Goal: Information Seeking & Learning: Compare options

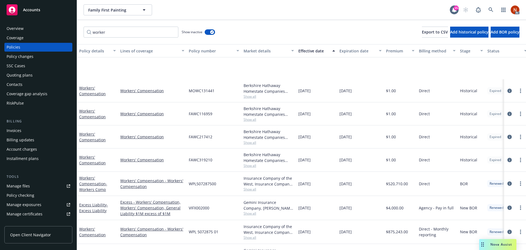
scroll to position [45, 0]
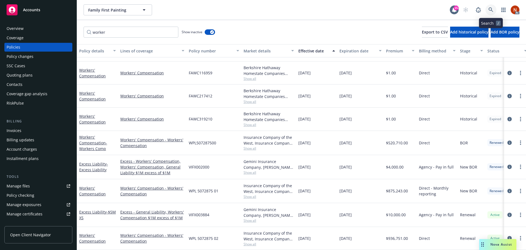
click at [492, 10] on icon at bounding box center [491, 9] width 5 height 5
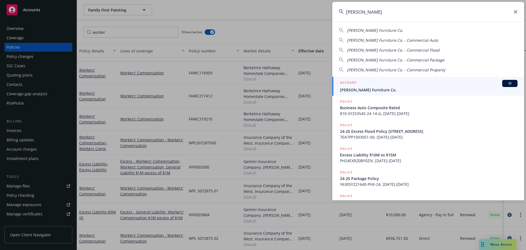
click at [381, 6] on input "gardner-white" at bounding box center [428, 12] width 192 height 20
type input "gardner-white"
click at [375, 85] on div "ACCOUNT BI" at bounding box center [429, 83] width 178 height 7
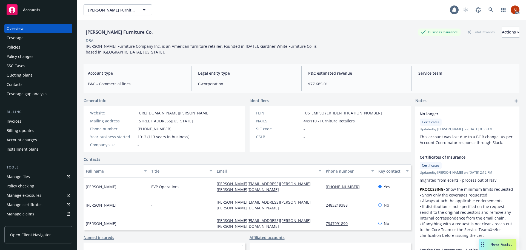
click at [21, 46] on div "Policies" at bounding box center [39, 47] width 64 height 9
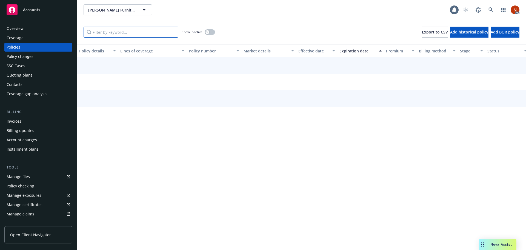
click at [119, 29] on input "Filter by keyword..." at bounding box center [131, 32] width 95 height 11
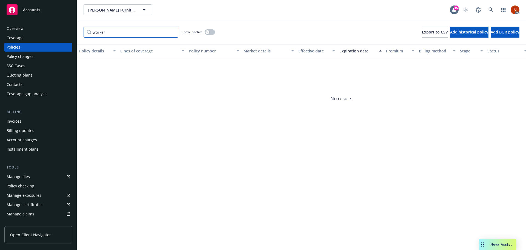
type input "worker"
click at [23, 29] on div "Overview" at bounding box center [39, 28] width 64 height 9
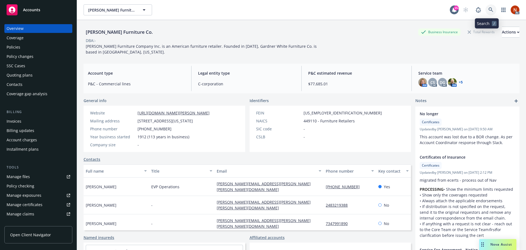
click at [489, 9] on icon at bounding box center [491, 9] width 5 height 5
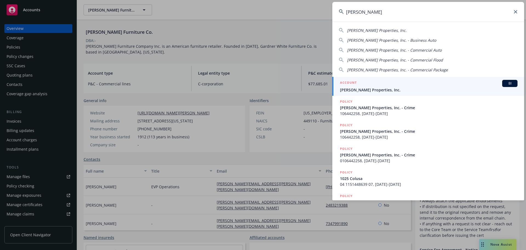
type input "ethan conrad"
click at [399, 88] on span "Ethan Conrad Properties, Inc." at bounding box center [429, 90] width 178 height 6
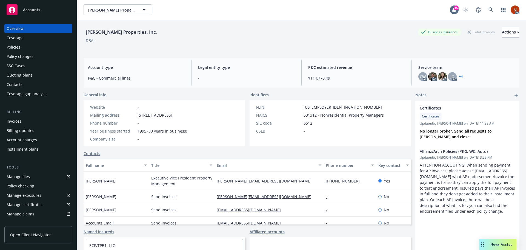
click at [30, 47] on div "Policies" at bounding box center [39, 47] width 64 height 9
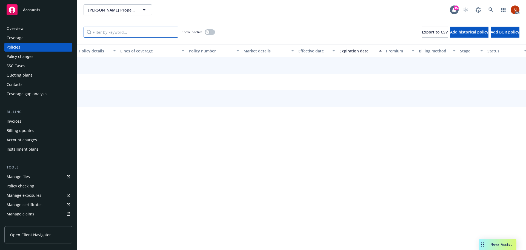
click at [130, 29] on input "Filter by keyword..." at bounding box center [131, 32] width 95 height 11
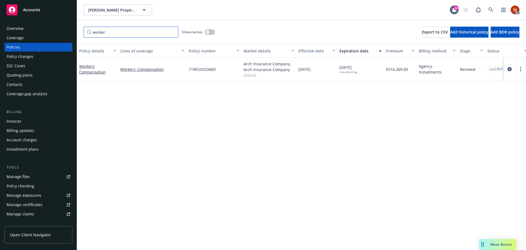
type input "worker"
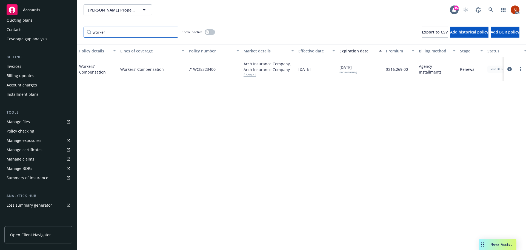
scroll to position [107, 0]
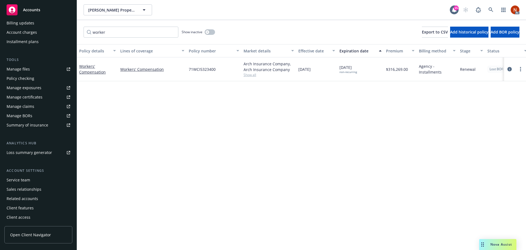
click at [29, 181] on div "Service team" at bounding box center [19, 179] width 24 height 9
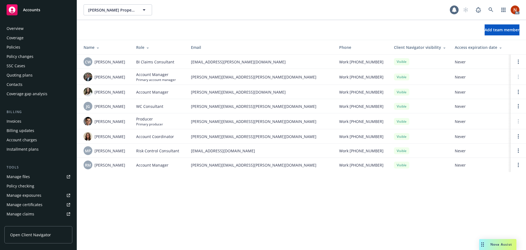
scroll to position [107, 0]
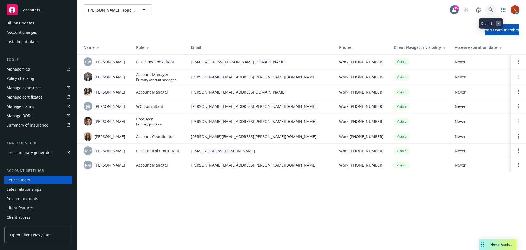
click at [490, 9] on icon at bounding box center [491, 9] width 5 height 5
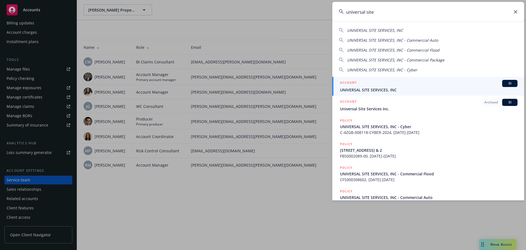
type input "universal site"
click at [376, 89] on span "UNIVERSAL SITE SERVICES, INC" at bounding box center [429, 90] width 178 height 6
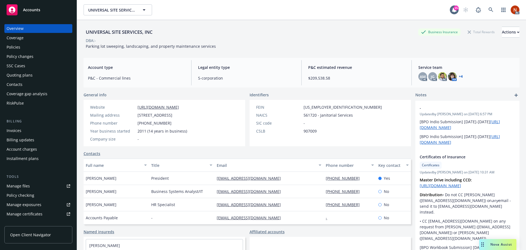
click at [34, 185] on link "Manage files" at bounding box center [38, 185] width 68 height 9
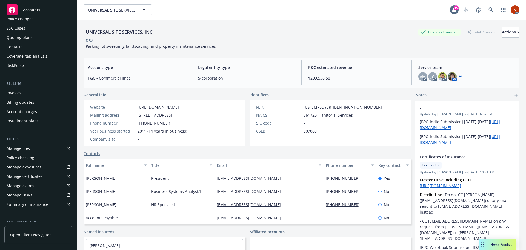
scroll to position [117, 0]
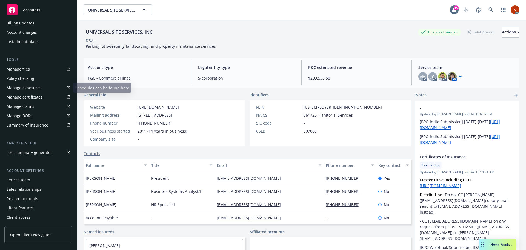
click at [31, 104] on div "Manage claims" at bounding box center [21, 106] width 28 height 9
click at [489, 9] on icon at bounding box center [491, 9] width 5 height 5
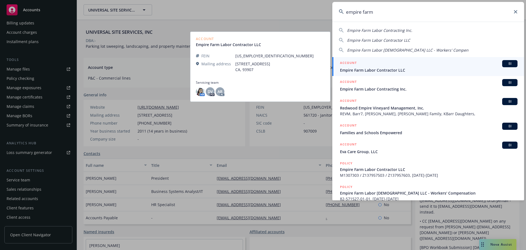
type input "empire farm"
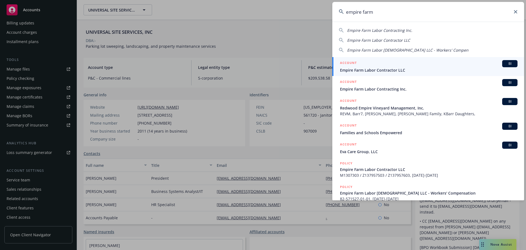
click at [422, 68] on span "Empire Farm Labor Contractor LLC" at bounding box center [429, 70] width 178 height 6
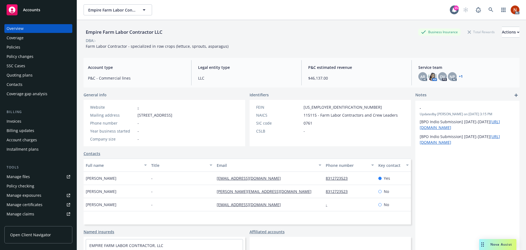
click at [25, 49] on div "Policies" at bounding box center [39, 47] width 64 height 9
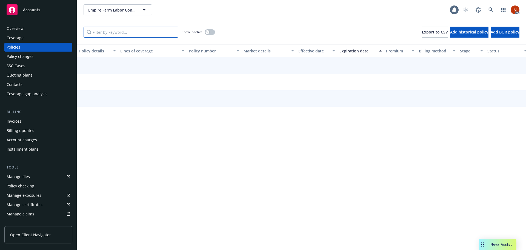
click at [101, 33] on input "Filter by keyword..." at bounding box center [131, 32] width 95 height 11
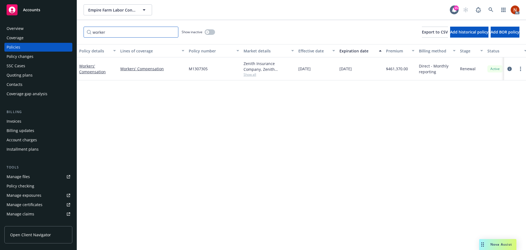
type input "worker"
click at [203, 32] on div "Show inactive" at bounding box center [198, 32] width 33 height 11
click at [212, 31] on button "button" at bounding box center [210, 31] width 10 height 5
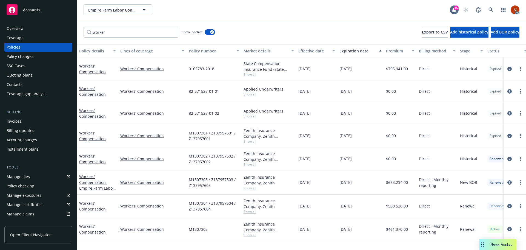
click at [308, 50] on div "Effective date" at bounding box center [313, 51] width 31 height 6
drag, startPoint x: 214, startPoint y: 210, endPoint x: 188, endPoint y: 203, distance: 27.3
click at [188, 203] on div "M1307304 / Z137957504 / Z137957604" at bounding box center [214, 205] width 55 height 23
copy span "M1307304 / Z137957504 / Z137957604"
click at [492, 11] on icon at bounding box center [491, 9] width 5 height 5
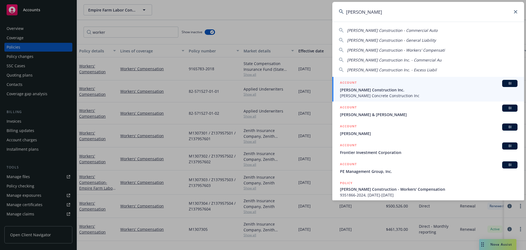
type input "ricardo marrun"
click at [396, 93] on span "Ricardo Marrun Concrete Construction Inc" at bounding box center [429, 96] width 178 height 6
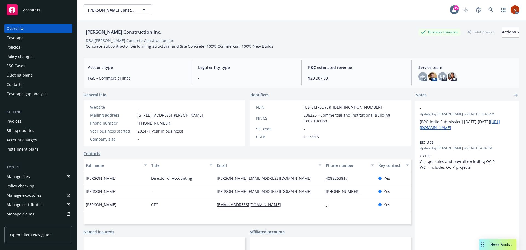
click at [25, 43] on div "Policies" at bounding box center [39, 47] width 64 height 9
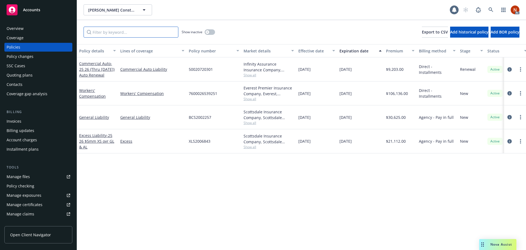
click at [113, 31] on input "Filter by keyword..." at bounding box center [131, 32] width 95 height 11
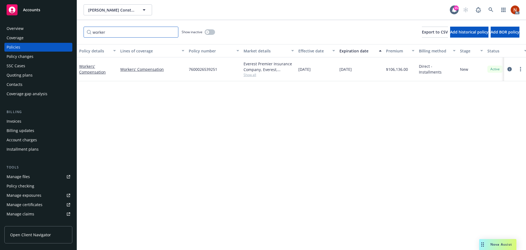
type input "worker"
click at [208, 32] on icon "button" at bounding box center [207, 32] width 2 height 2
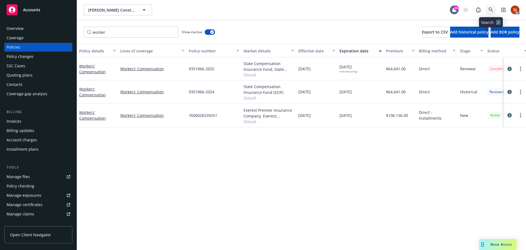
click at [487, 9] on link at bounding box center [491, 9] width 11 height 11
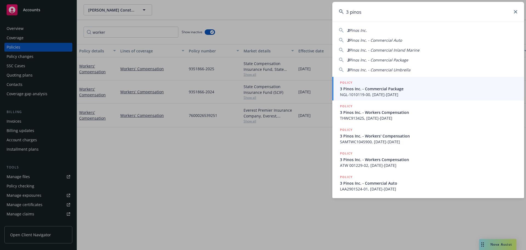
click at [371, 29] on div "3 Pinos Inc." at bounding box center [428, 30] width 179 height 6
type input "3 Pinos Inc."
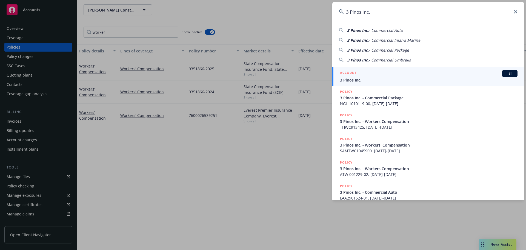
click at [374, 75] on div "ACCOUNT BI" at bounding box center [429, 73] width 178 height 7
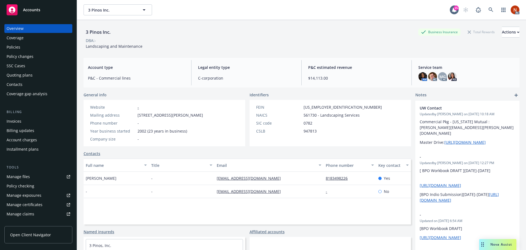
click at [26, 45] on div "Policies" at bounding box center [39, 47] width 64 height 9
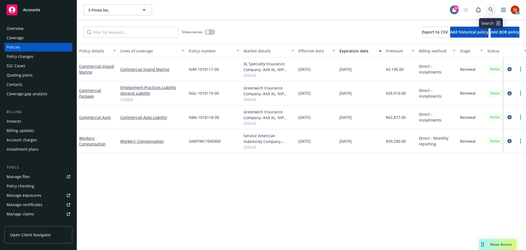
click at [492, 9] on icon at bounding box center [491, 9] width 5 height 5
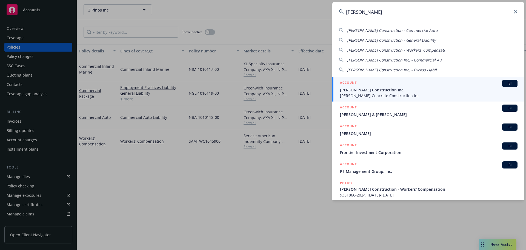
type input "ricardo marrun"
click at [370, 87] on span "Ricardo Marrun Construction Inc." at bounding box center [429, 90] width 178 height 6
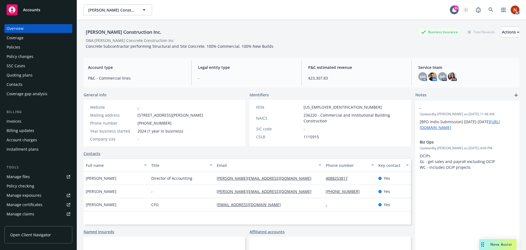
click at [18, 45] on div "Policies" at bounding box center [14, 47] width 14 height 9
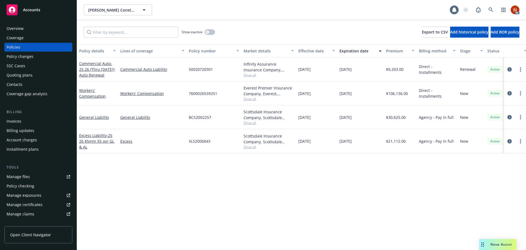
click at [15, 29] on div "Overview" at bounding box center [15, 28] width 17 height 9
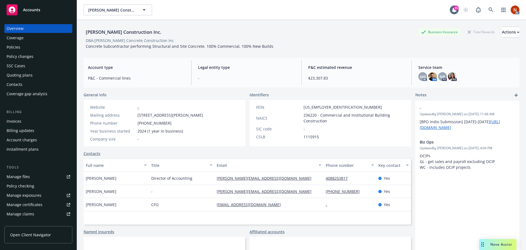
click at [25, 49] on div "Policies" at bounding box center [39, 47] width 64 height 9
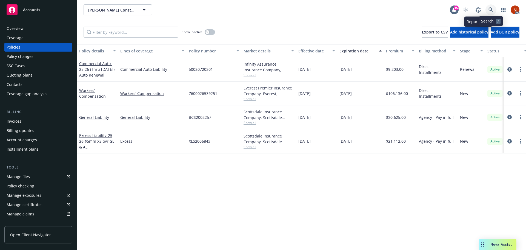
click at [491, 8] on icon at bounding box center [491, 9] width 5 height 5
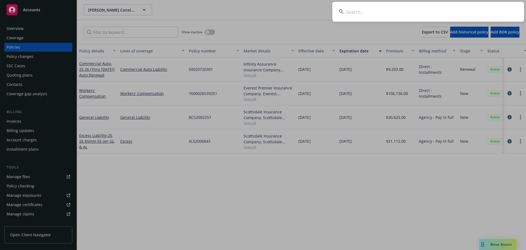
type input "a"
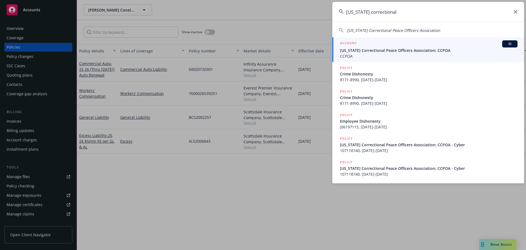
type input "california correctional"
click at [447, 46] on div "ACCOUNT BI" at bounding box center [429, 43] width 178 height 7
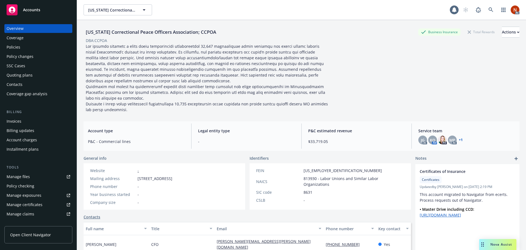
click at [24, 49] on div "Policies" at bounding box center [39, 47] width 64 height 9
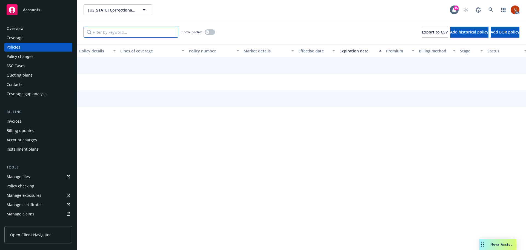
click at [101, 35] on input "Filter by keyword..." at bounding box center [131, 32] width 95 height 11
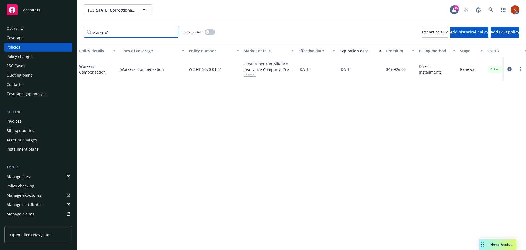
type input "workers'"
click at [212, 32] on button "button" at bounding box center [210, 31] width 10 height 5
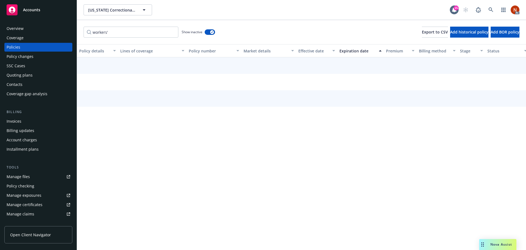
click at [313, 49] on div "Effective date" at bounding box center [313, 51] width 31 height 6
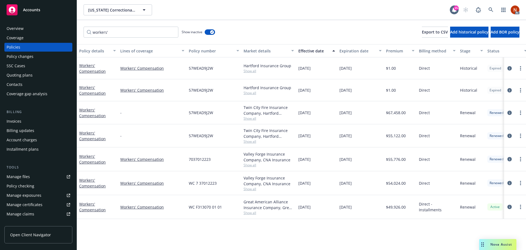
click at [251, 214] on span "Show all" at bounding box center [269, 212] width 50 height 5
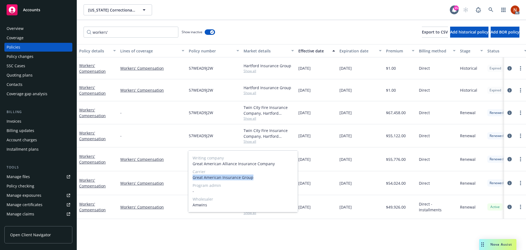
drag, startPoint x: 259, startPoint y: 178, endPoint x: 190, endPoint y: 178, distance: 68.2
click at [190, 178] on div "Writing company Great American Alliance Insurance Company Carrier Great America…" at bounding box center [243, 180] width 110 height 61
copy span "Great American Insurance Group"
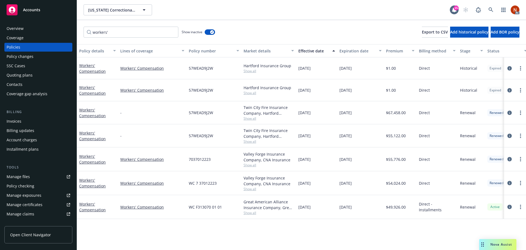
click at [311, 180] on span "04/01/2024" at bounding box center [304, 183] width 12 height 6
click at [252, 188] on span "Show all" at bounding box center [269, 188] width 50 height 5
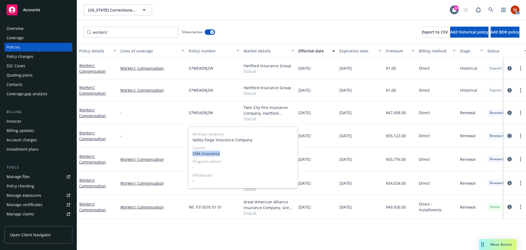
drag, startPoint x: 203, startPoint y: 155, endPoint x: 191, endPoint y: 156, distance: 12.1
click at [191, 156] on div "Writing company Valley Forge Insurance Company Carrier CNA Insurance Program ad…" at bounding box center [243, 157] width 110 height 61
copy span "CNA Insurance"
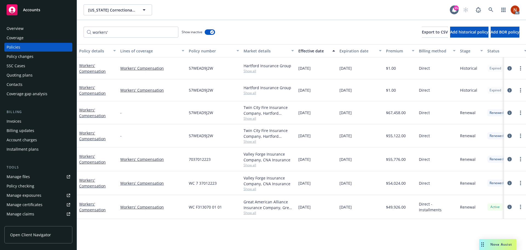
click at [252, 212] on span "Show all" at bounding box center [269, 212] width 50 height 5
click at [509, 206] on icon "circleInformation" at bounding box center [509, 206] width 4 height 4
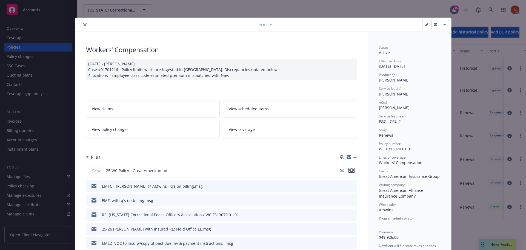
click at [350, 170] on icon "preview file" at bounding box center [351, 170] width 5 height 4
click at [83, 24] on icon "close" at bounding box center [84, 24] width 3 height 3
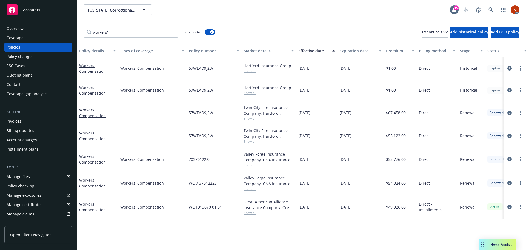
click at [281, 13] on div "California Correctional Peace Officers Association; CCPOA California Correction…" at bounding box center [267, 9] width 366 height 11
click at [492, 9] on icon at bounding box center [491, 9] width 5 height 5
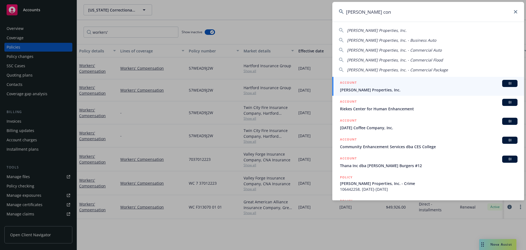
type input "ethan con"
click at [405, 87] on div "ACCOUNT BI" at bounding box center [429, 83] width 178 height 7
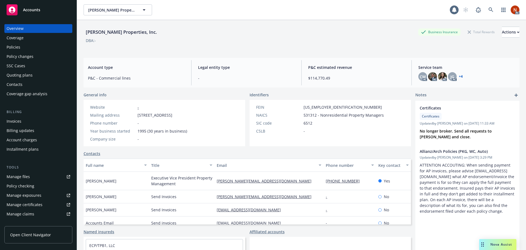
click at [24, 47] on div "Policies" at bounding box center [39, 47] width 64 height 9
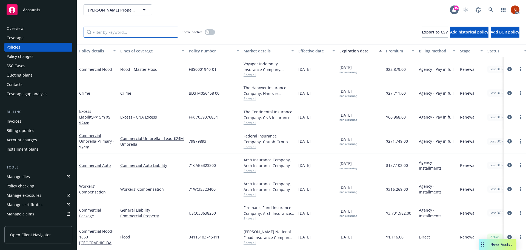
click at [110, 29] on input "Filter by keyword..." at bounding box center [131, 32] width 95 height 11
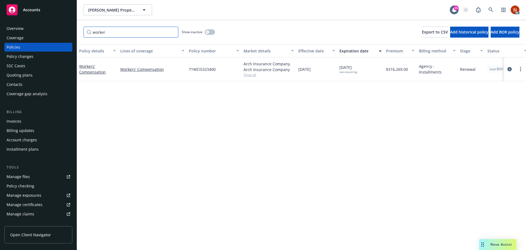
type input "worker"
click at [492, 9] on icon at bounding box center [491, 9] width 5 height 5
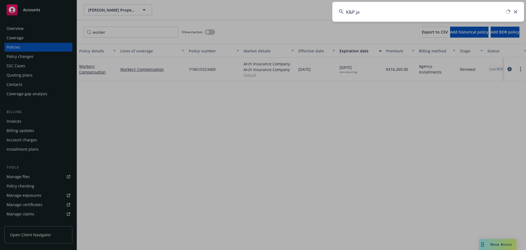
type input "K&P jan"
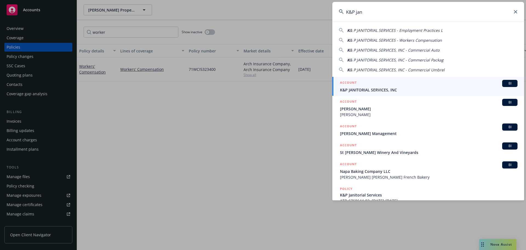
click at [375, 87] on span "K&P JANITORIAL SERVICES, INC" at bounding box center [429, 90] width 178 height 6
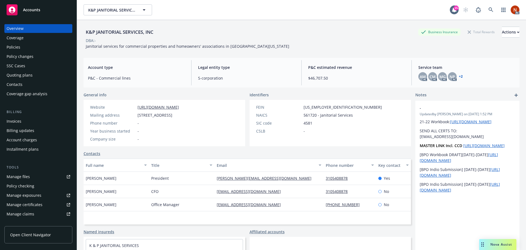
click at [21, 45] on div "Policies" at bounding box center [39, 47] width 64 height 9
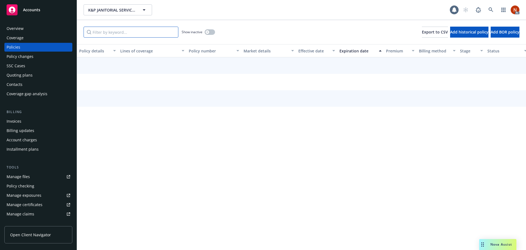
click at [118, 32] on input "Filter by keyword..." at bounding box center [131, 32] width 95 height 11
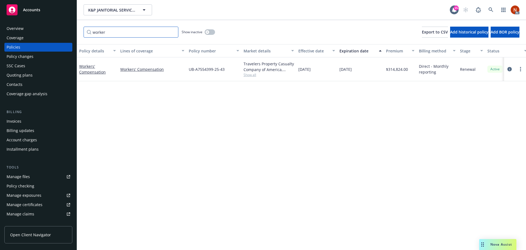
type input "worker"
click at [207, 34] on button "button" at bounding box center [210, 31] width 10 height 5
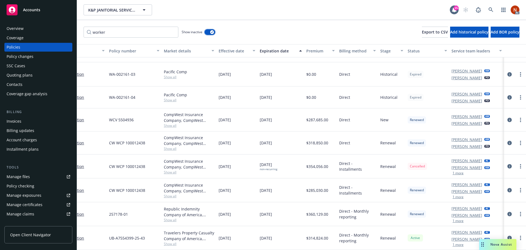
scroll to position [67, 0]
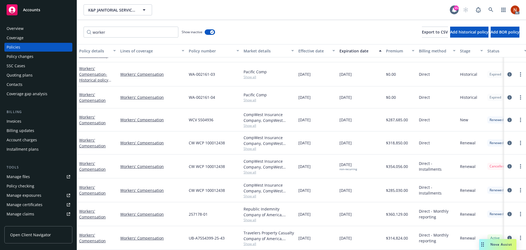
click at [28, 28] on div "Overview" at bounding box center [39, 28] width 64 height 9
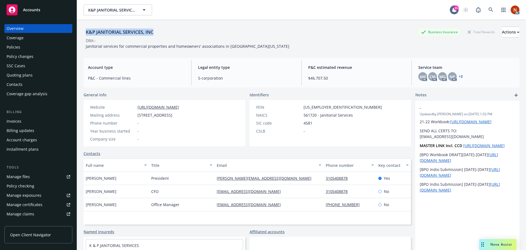
drag, startPoint x: 149, startPoint y: 35, endPoint x: 85, endPoint y: 36, distance: 63.9
click at [85, 36] on div "K&P JANITORIAL SERVICES, INC Business Insurance Total Rewards Actions" at bounding box center [302, 32] width 436 height 11
copy div "K&P JANITORIAL SERVICES, INC"
click at [19, 47] on div "Policies" at bounding box center [14, 47] width 14 height 9
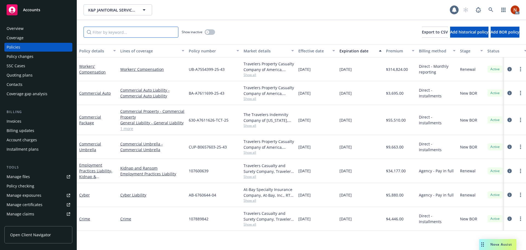
click at [104, 34] on input "Filter by keyword..." at bounding box center [131, 32] width 95 height 11
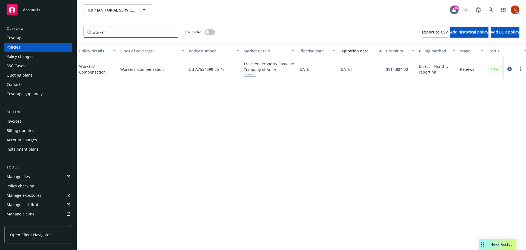
type input "worker"
click at [213, 30] on button "button" at bounding box center [210, 31] width 10 height 5
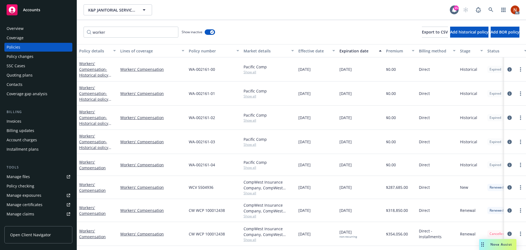
click at [311, 51] on div "Effective date" at bounding box center [313, 51] width 31 height 6
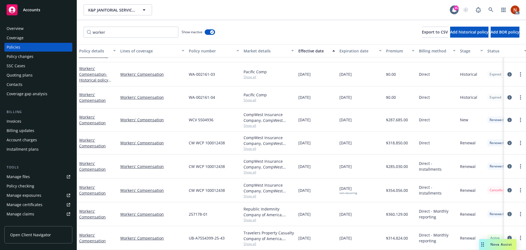
scroll to position [67, 0]
click at [253, 241] on span "Show all" at bounding box center [269, 243] width 50 height 5
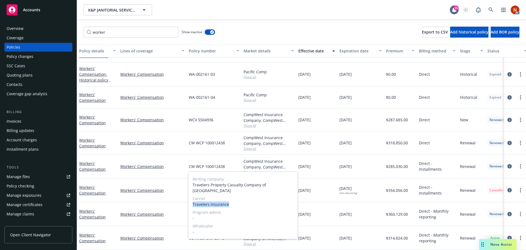
drag, startPoint x: 231, startPoint y: 204, endPoint x: 189, endPoint y: 204, distance: 42.5
click at [189, 204] on div "Writing company Travelers Property Casualty Company of America Carrier Traveler…" at bounding box center [243, 205] width 110 height 67
copy span "Travelers Insurance"
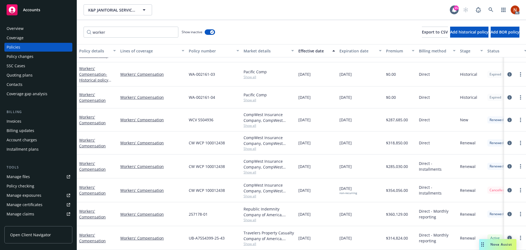
click at [507, 235] on icon "circleInformation" at bounding box center [509, 237] width 4 height 4
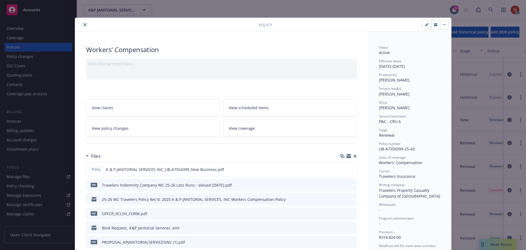
click at [82, 24] on button "close" at bounding box center [85, 24] width 7 height 7
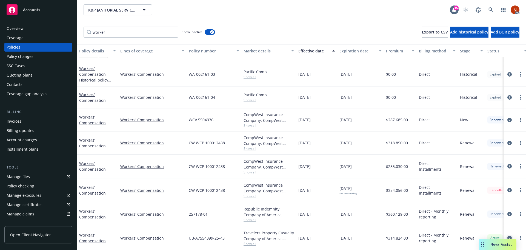
click at [507, 235] on icon "circleInformation" at bounding box center [509, 237] width 4 height 4
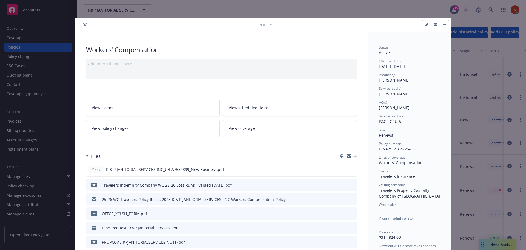
click at [83, 24] on icon "close" at bounding box center [84, 24] width 3 height 3
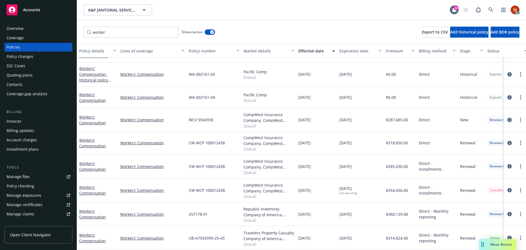
click at [507, 235] on icon "circleInformation" at bounding box center [509, 237] width 4 height 4
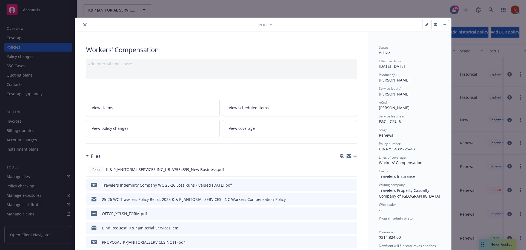
scroll to position [16, 0]
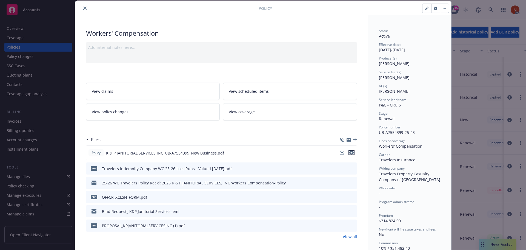
click at [350, 153] on icon "preview file" at bounding box center [351, 152] width 5 height 4
click at [83, 8] on icon "close" at bounding box center [84, 8] width 3 height 3
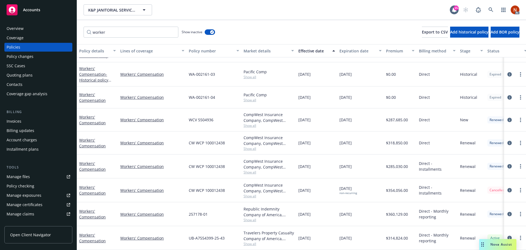
click at [33, 175] on link "Manage files" at bounding box center [38, 176] width 68 height 9
click at [35, 175] on link "Manage files" at bounding box center [38, 176] width 68 height 9
click at [490, 6] on link at bounding box center [491, 9] width 11 height 11
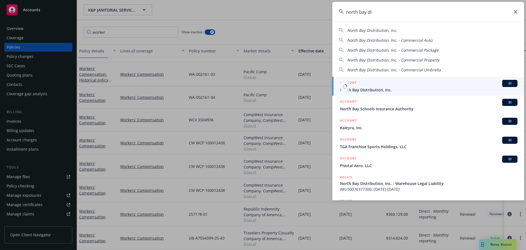
type input "north bay di"
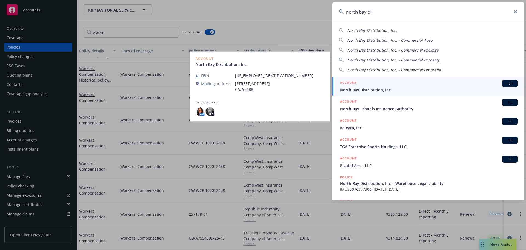
click at [415, 85] on div "ACCOUNT BI" at bounding box center [429, 83] width 178 height 7
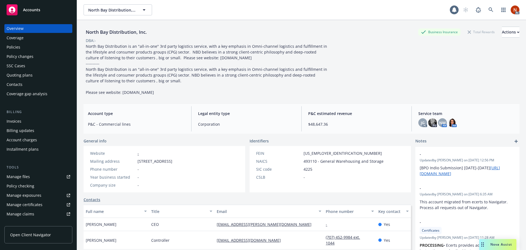
click at [36, 47] on div "Policies" at bounding box center [39, 47] width 64 height 9
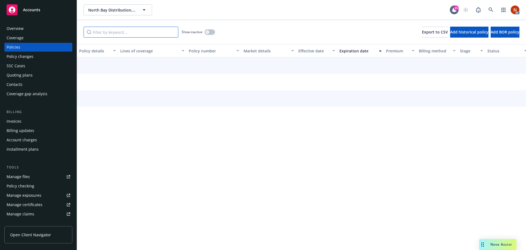
click at [98, 33] on input "Filter by keyword..." at bounding box center [131, 32] width 95 height 11
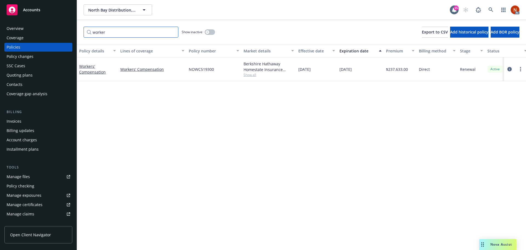
type input "worker"
click at [209, 36] on div "Show inactive" at bounding box center [198, 32] width 33 height 11
click at [213, 33] on button "button" at bounding box center [210, 31] width 10 height 5
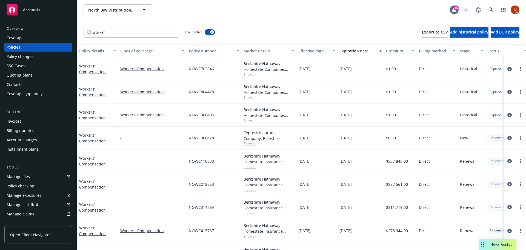
click at [312, 49] on div "Effective date" at bounding box center [313, 51] width 31 height 6
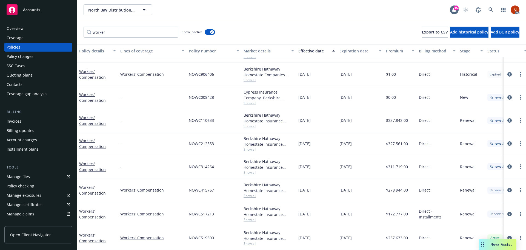
scroll to position [43, 0]
click at [507, 236] on icon "circleInformation" at bounding box center [509, 237] width 4 height 4
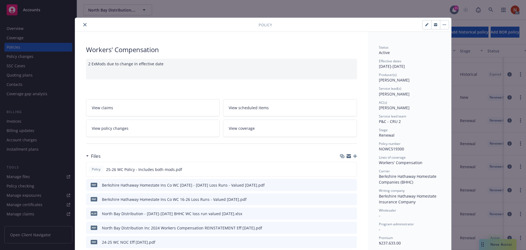
click at [83, 26] on icon "close" at bounding box center [84, 24] width 3 height 3
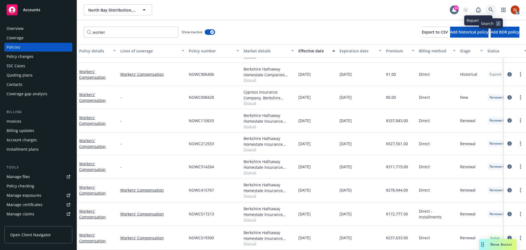
click at [491, 8] on icon at bounding box center [491, 9] width 5 height 5
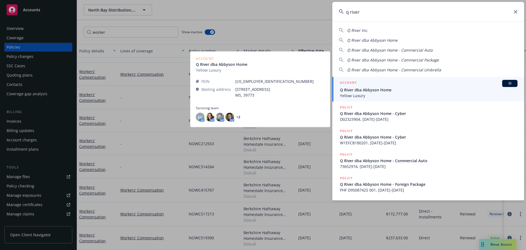
type input "q river"
click at [396, 86] on div "ACCOUNT BI" at bounding box center [429, 83] width 178 height 7
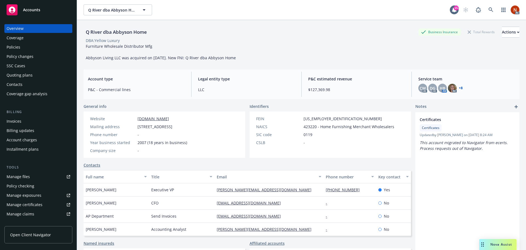
click at [27, 47] on div "Policies" at bounding box center [39, 47] width 64 height 9
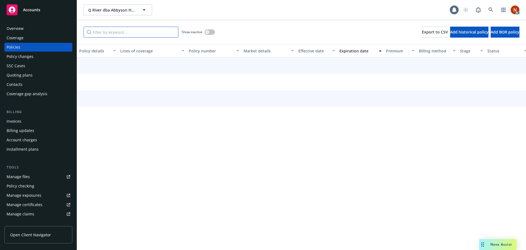
click at [128, 30] on input "Filter by keyword..." at bounding box center [131, 32] width 95 height 11
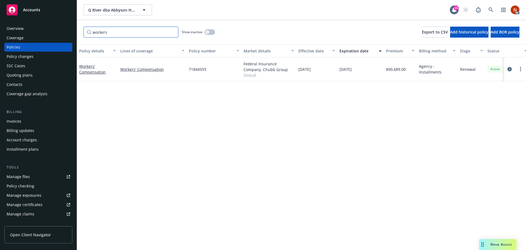
type input "workers"
click at [208, 29] on div "Show inactive" at bounding box center [198, 32] width 33 height 11
click at [208, 32] on icon "button" at bounding box center [207, 32] width 2 height 2
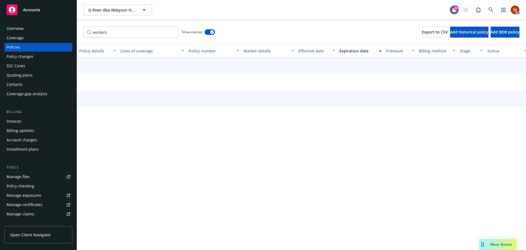
click at [309, 50] on div "Effective date" at bounding box center [313, 51] width 31 height 6
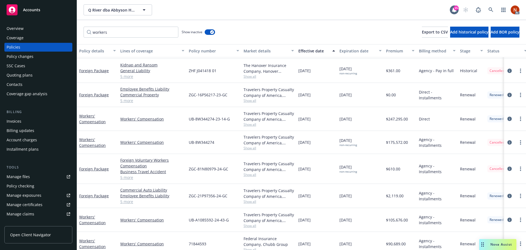
scroll to position [98, 0]
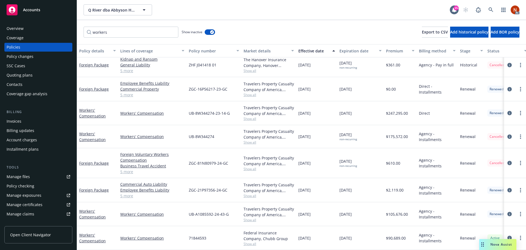
click at [44, 28] on div "Overview" at bounding box center [39, 28] width 64 height 9
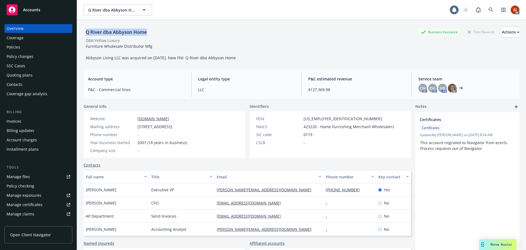
drag, startPoint x: 152, startPoint y: 30, endPoint x: 82, endPoint y: 31, distance: 70.4
click at [82, 31] on div "Q River dba Abbyson Home Business Insurance Total Rewards Actions DBA: Yellow L…" at bounding box center [301, 145] width 449 height 250
copy div "Q River dba Abbyson Home"
click at [13, 49] on div "Policies" at bounding box center [14, 47] width 14 height 9
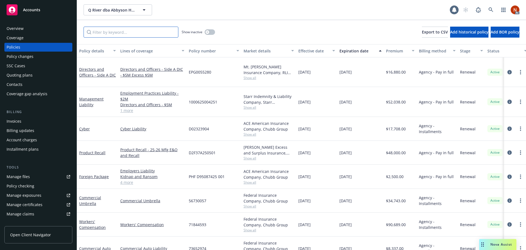
click at [108, 34] on input "Filter by keyword..." at bounding box center [131, 32] width 95 height 11
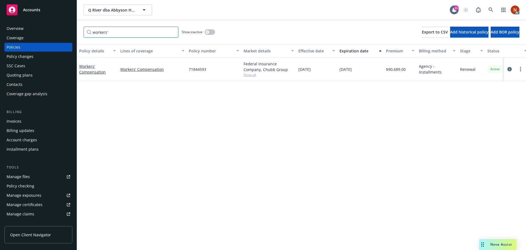
type input "workers'"
click at [207, 34] on div "button" at bounding box center [208, 32] width 4 height 4
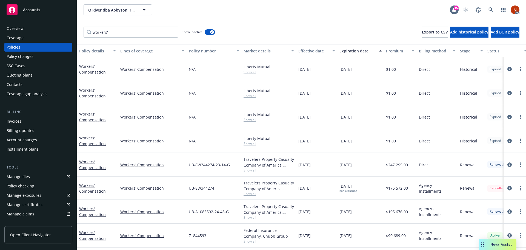
click at [305, 52] on div "Effective date" at bounding box center [313, 51] width 31 height 6
drag, startPoint x: 304, startPoint y: 188, endPoint x: 359, endPoint y: 192, distance: 54.9
click at [359, 192] on div "Workers' Compensation Workers' Compensation UB-8W344274 Travelers Property Casu…" at bounding box center [341, 187] width 529 height 23
click at [251, 241] on span "Show all" at bounding box center [269, 241] width 50 height 5
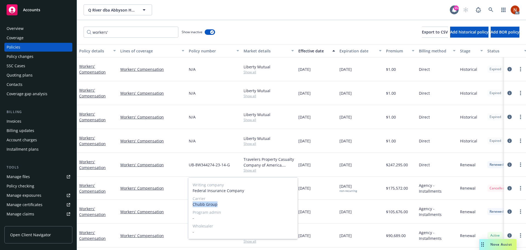
drag, startPoint x: 219, startPoint y: 204, endPoint x: 192, endPoint y: 206, distance: 27.2
click at [191, 205] on div "Writing company Federal Insurance Company Carrier Chubb Group Program admin - W…" at bounding box center [243, 207] width 110 height 61
copy span "Chubb Group"
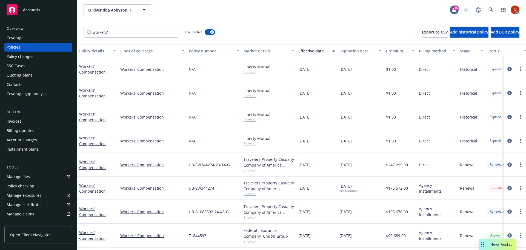
click at [249, 5] on div "Q River dba Abbyson Home Q River dba Abbyson Home" at bounding box center [267, 9] width 366 height 11
click at [27, 29] on div "Overview" at bounding box center [39, 28] width 64 height 9
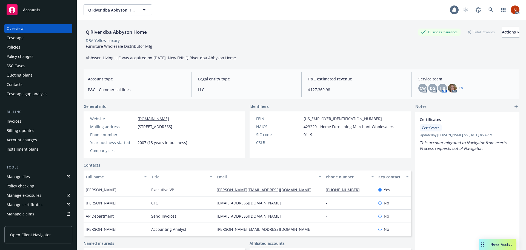
click at [26, 46] on div "Policies" at bounding box center [39, 47] width 64 height 9
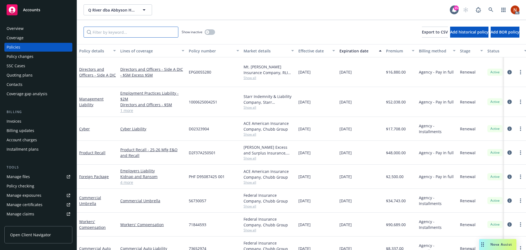
click at [100, 31] on input "Filter by keyword..." at bounding box center [131, 32] width 95 height 11
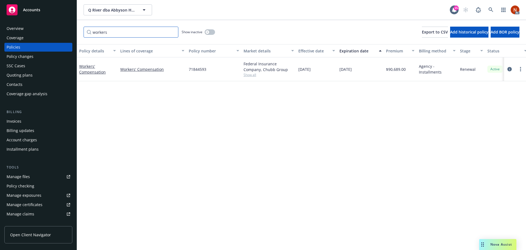
type input "workers"
click at [208, 34] on div "button" at bounding box center [208, 32] width 4 height 4
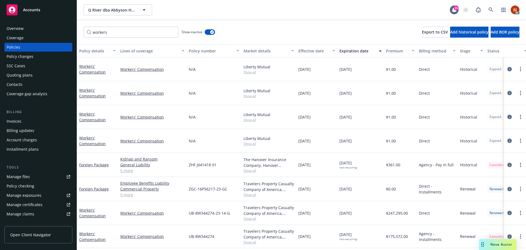
click at [311, 49] on div "Effective date" at bounding box center [313, 51] width 31 height 6
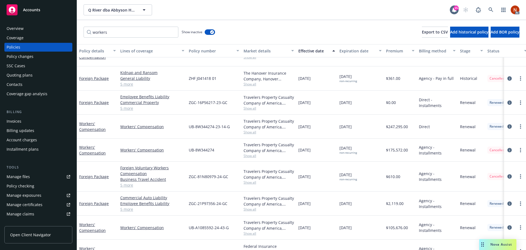
scroll to position [98, 0]
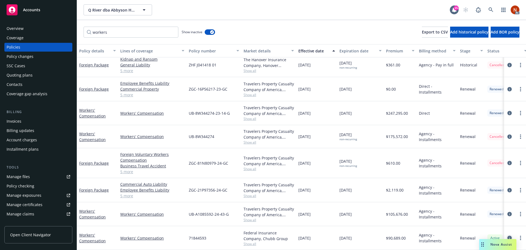
click at [508, 234] on link "circleInformation" at bounding box center [509, 237] width 7 height 7
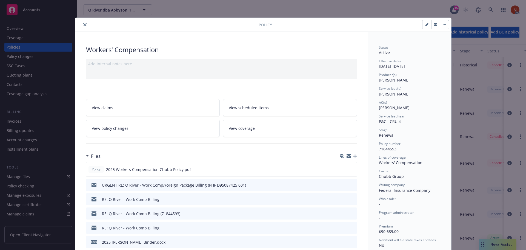
click at [83, 24] on icon "close" at bounding box center [84, 24] width 3 height 3
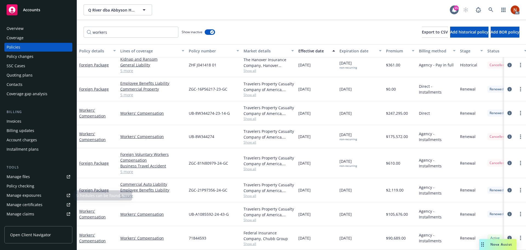
click at [25, 175] on div "Manage files" at bounding box center [18, 176] width 23 height 9
click at [504, 131] on div at bounding box center [515, 136] width 22 height 23
click at [507, 134] on icon "circleInformation" at bounding box center [509, 136] width 4 height 4
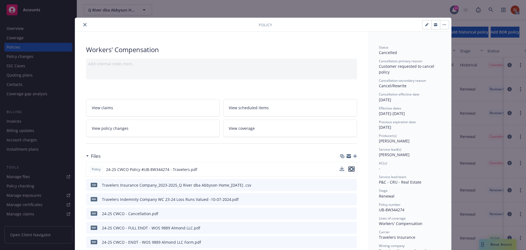
click at [352, 169] on icon "preview file" at bounding box center [351, 169] width 5 height 4
click at [82, 23] on button "close" at bounding box center [85, 24] width 7 height 7
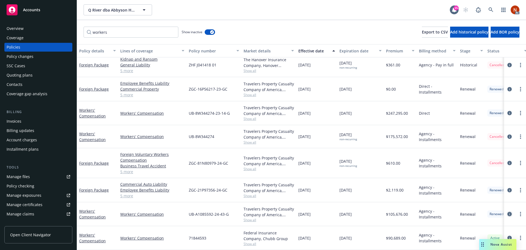
click at [508, 210] on link "circleInformation" at bounding box center [509, 213] width 7 height 7
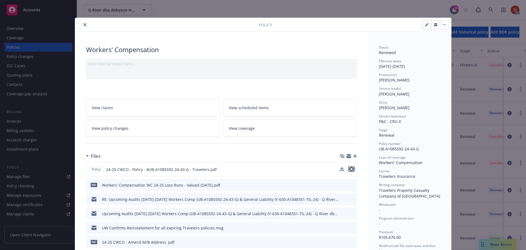
click at [350, 168] on icon "preview file" at bounding box center [351, 169] width 5 height 4
click at [83, 24] on icon "close" at bounding box center [84, 24] width 3 height 3
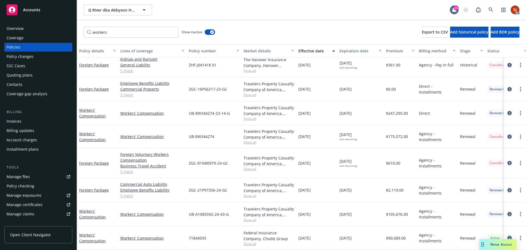
click at [507, 235] on icon "circleInformation" at bounding box center [509, 237] width 4 height 4
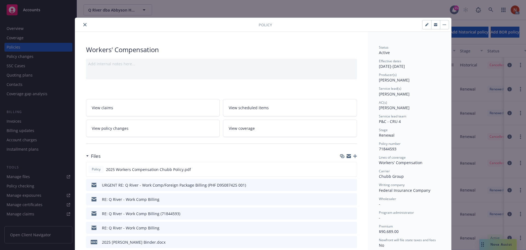
scroll to position [16, 0]
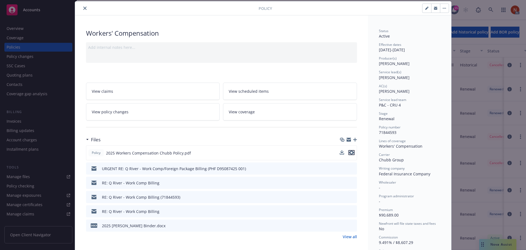
click at [352, 153] on icon "preview file" at bounding box center [351, 152] width 5 height 4
click at [83, 7] on icon "close" at bounding box center [84, 8] width 3 height 3
click at [82, 8] on button "close" at bounding box center [85, 8] width 7 height 7
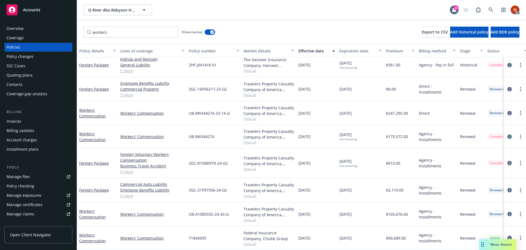
click at [82, 8] on div "Q River dba Abbyson Home Q River dba Abbyson Home 15 AC" at bounding box center [301, 10] width 449 height 20
drag, startPoint x: 21, startPoint y: 38, endPoint x: 30, endPoint y: 39, distance: 8.6
click at [21, 38] on div "Coverage" at bounding box center [15, 37] width 17 height 9
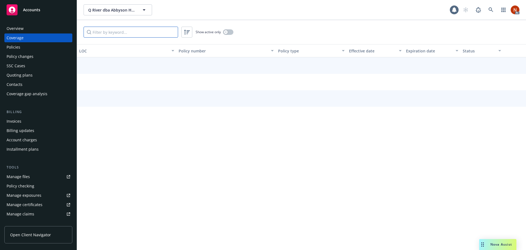
click at [118, 32] on input "Filter by keyword..." at bounding box center [131, 32] width 95 height 11
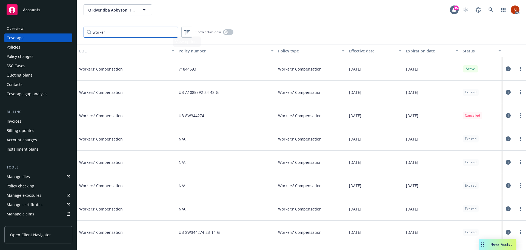
type input "worker"
click at [225, 32] on icon "button" at bounding box center [226, 32] width 2 height 2
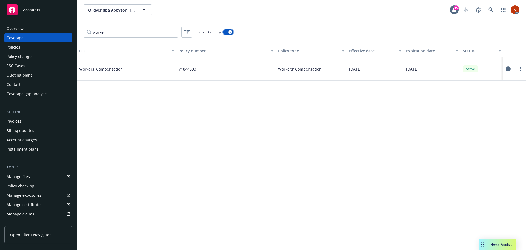
click at [230, 33] on div "button" at bounding box center [231, 32] width 4 height 4
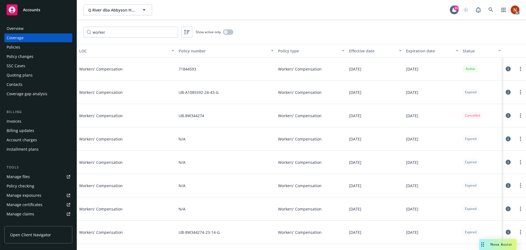
click at [349, 51] on div "Effective date" at bounding box center [372, 51] width 46 height 6
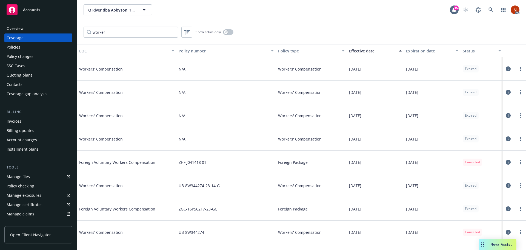
click at [356, 51] on div "Effective date" at bounding box center [372, 51] width 46 height 6
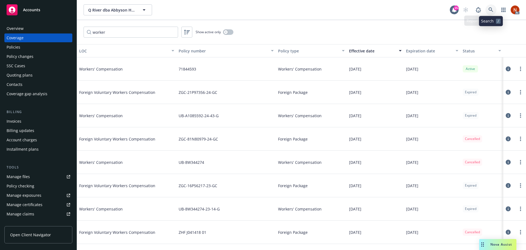
click at [490, 11] on icon at bounding box center [491, 9] width 5 height 5
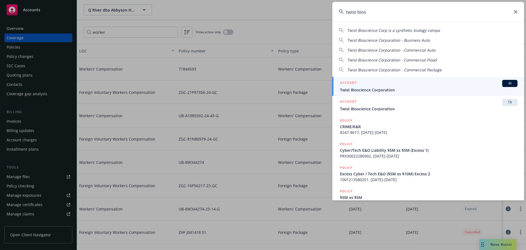
type input "twist bios"
click at [393, 79] on link "ACCOUNT BI Twist Bioscience Corporation" at bounding box center [428, 86] width 192 height 19
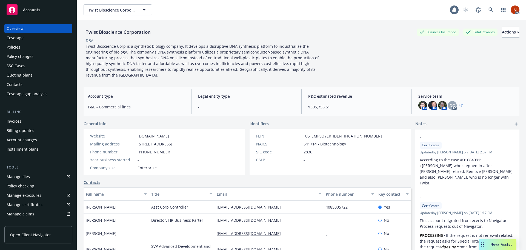
click at [21, 36] on div "Coverage" at bounding box center [15, 37] width 17 height 9
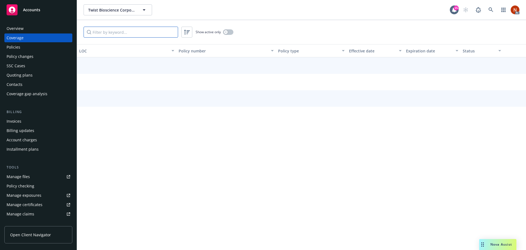
click at [112, 31] on input "Filter by keyword..." at bounding box center [131, 32] width 95 height 11
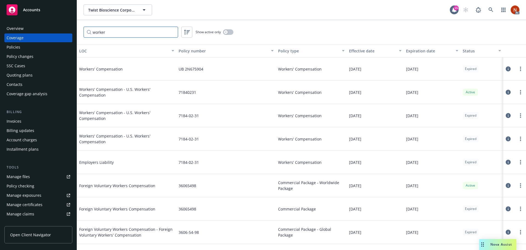
type input "worker"
click at [227, 33] on div "button" at bounding box center [226, 32] width 4 height 4
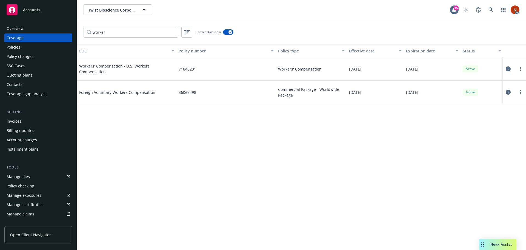
click at [350, 51] on div "Effective date" at bounding box center [372, 51] width 46 height 6
click at [359, 51] on div "Effective date" at bounding box center [372, 51] width 46 height 6
click at [137, 32] on input "worker" at bounding box center [131, 32] width 95 height 11
click at [225, 35] on div "worker Show active only" at bounding box center [301, 32] width 449 height 24
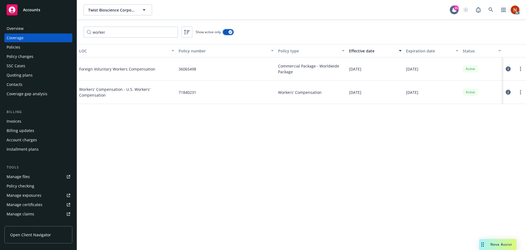
click at [227, 33] on button "button" at bounding box center [228, 31] width 10 height 5
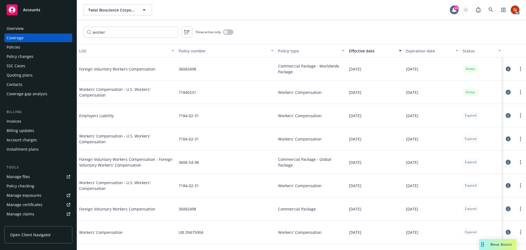
click at [507, 137] on icon at bounding box center [508, 138] width 5 height 5
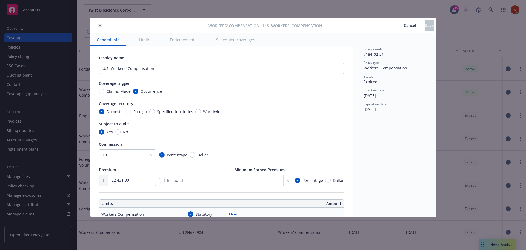
click at [229, 37] on button "Scheduled coverages" at bounding box center [236, 39] width 52 height 12
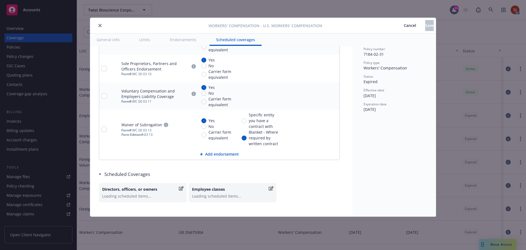
scroll to position [718, 0]
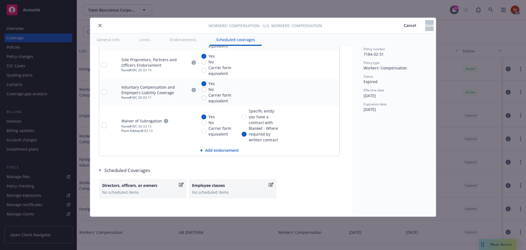
click at [99, 26] on icon "close" at bounding box center [99, 25] width 3 height 3
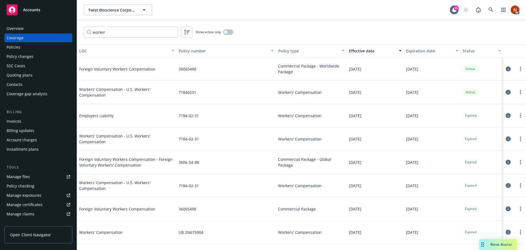
click at [19, 46] on div "Policies" at bounding box center [14, 47] width 14 height 9
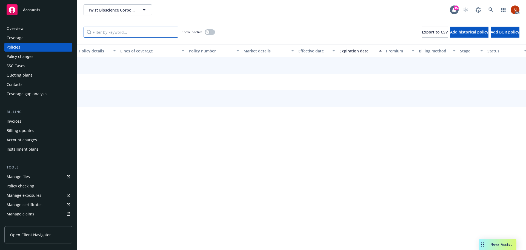
click at [104, 30] on input "Filter by keyword..." at bounding box center [131, 32] width 95 height 11
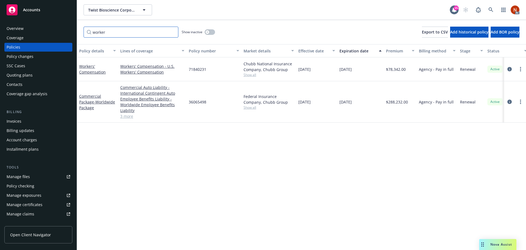
type input "worker"
click at [209, 32] on div "button" at bounding box center [208, 32] width 4 height 4
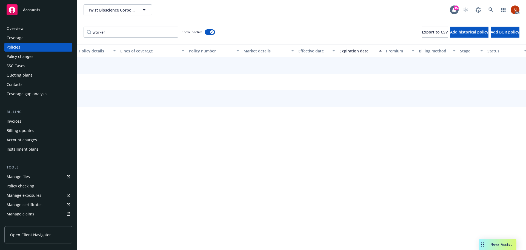
click at [305, 50] on div "Effective date" at bounding box center [313, 51] width 31 height 6
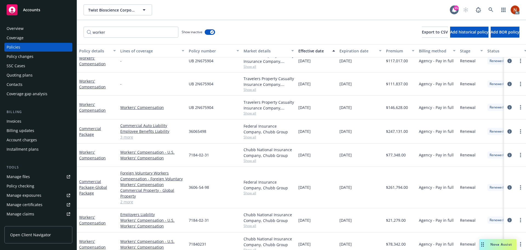
scroll to position [168, 0]
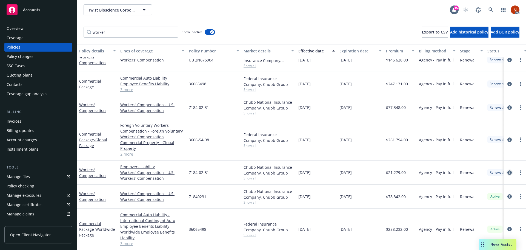
click at [507, 170] on icon "circleInformation" at bounding box center [509, 172] width 4 height 4
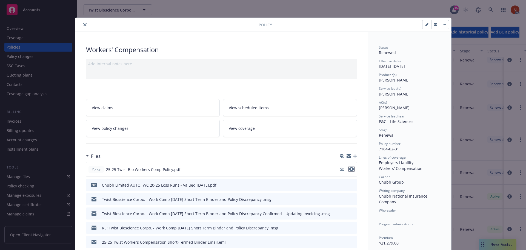
click at [350, 169] on icon "preview file" at bounding box center [351, 169] width 5 height 4
click at [83, 25] on icon "close" at bounding box center [84, 24] width 3 height 3
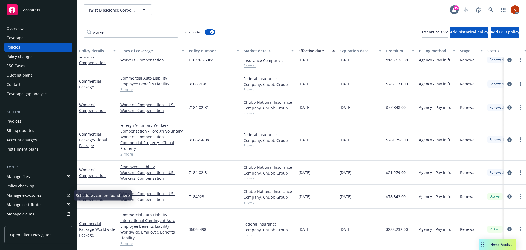
click at [33, 175] on link "Manage files" at bounding box center [38, 176] width 68 height 9
drag, startPoint x: 324, startPoint y: 225, endPoint x: 278, endPoint y: 211, distance: 48.4
click at [278, 211] on div "Commercial Package - Worldwide Package Commercial Auto Liability - Internationa…" at bounding box center [341, 228] width 529 height 41
click at [507, 194] on icon "circleInformation" at bounding box center [509, 196] width 4 height 4
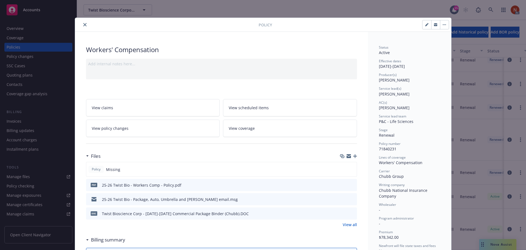
drag, startPoint x: 83, startPoint y: 25, endPoint x: 86, endPoint y: 26, distance: 2.8
click at [83, 25] on icon "close" at bounding box center [84, 24] width 3 height 3
click at [493, 8] on div "Policy Workers' Compensation Add internal notes here... View claims View schedu…" at bounding box center [263, 125] width 526 height 250
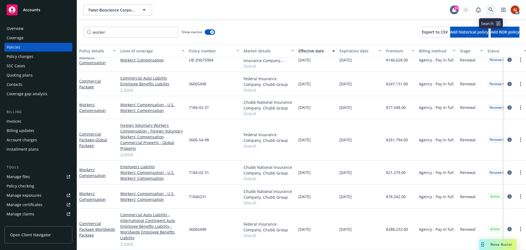
click at [492, 10] on icon at bounding box center [491, 9] width 5 height 5
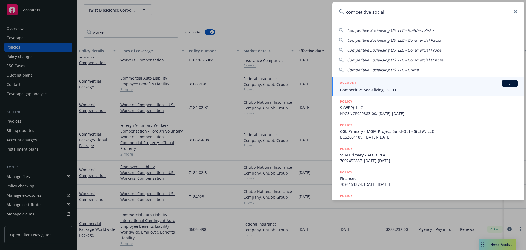
type input "competitive social"
click at [432, 81] on div "ACCOUNT BI" at bounding box center [429, 83] width 178 height 7
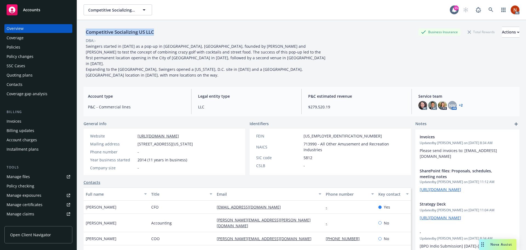
drag, startPoint x: 159, startPoint y: 30, endPoint x: 85, endPoint y: 31, distance: 74.0
click at [85, 31] on div "Competitive Socializing US LLC Business Insurance Total Rewards Actions" at bounding box center [302, 32] width 436 height 11
copy div "Competitive Socializing US LLC"
click at [489, 10] on icon at bounding box center [491, 9] width 5 height 5
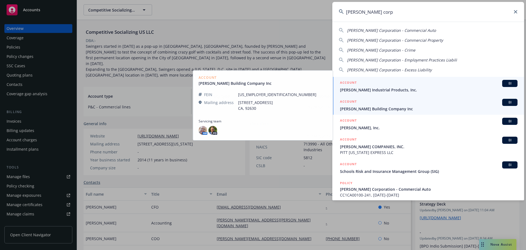
type input "gleason corp"
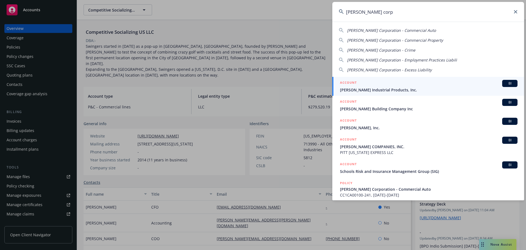
click at [375, 13] on input "gleason corp" at bounding box center [428, 12] width 192 height 20
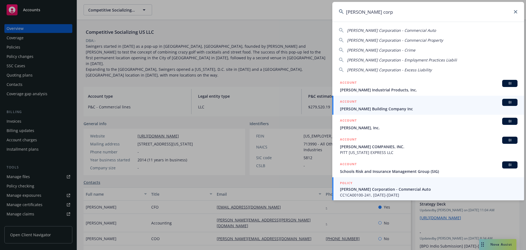
click at [387, 194] on span "CC1CA00100-241, 06/30/2024-06/30/2025" at bounding box center [429, 195] width 178 height 6
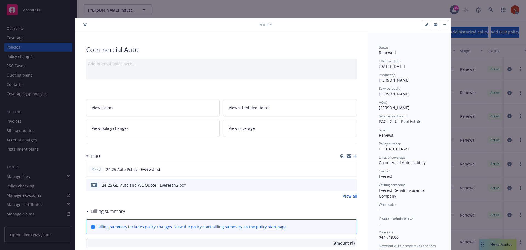
click at [85, 23] on button "close" at bounding box center [85, 24] width 7 height 7
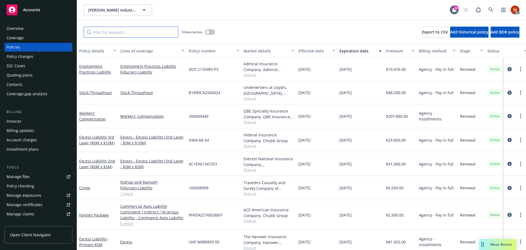
click at [103, 32] on input "Filter by keyword..." at bounding box center [131, 32] width 95 height 11
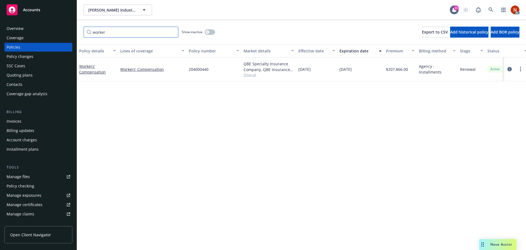
type input "worker"
click at [210, 32] on button "button" at bounding box center [210, 31] width 10 height 5
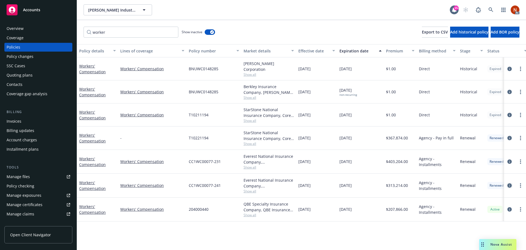
click at [510, 183] on icon "circleInformation" at bounding box center [509, 185] width 4 height 4
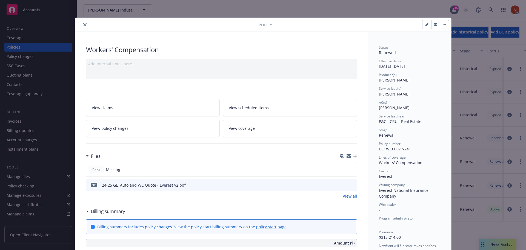
click at [84, 24] on button "close" at bounding box center [85, 24] width 7 height 7
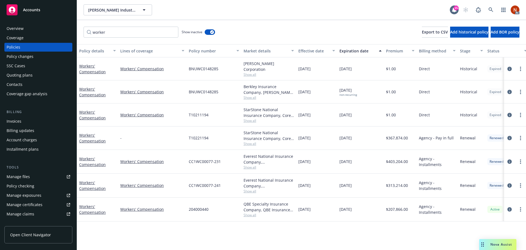
drag, startPoint x: 27, startPoint y: 28, endPoint x: 48, endPoint y: 32, distance: 20.9
click at [27, 28] on div "Overview" at bounding box center [39, 28] width 64 height 9
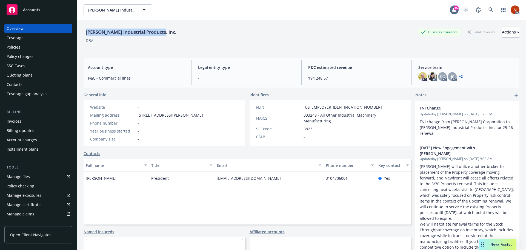
drag, startPoint x: 118, startPoint y: 33, endPoint x: 84, endPoint y: 34, distance: 34.5
click at [84, 34] on div "Gleason Industrial Products, Inc. Business Insurance Total Rewards Actions" at bounding box center [302, 32] width 436 height 11
copy div "Gleason Industrial Products, Inc."
click at [489, 8] on icon at bounding box center [491, 9] width 5 height 5
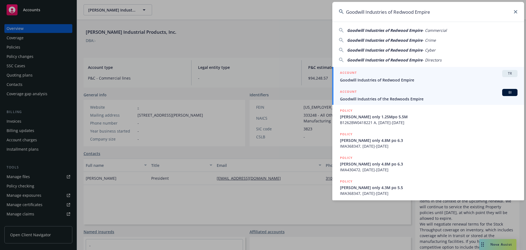
type input "Goodwill Industries of Redwood Empire"
click at [414, 95] on div "ACCOUNT BI" at bounding box center [429, 92] width 178 height 7
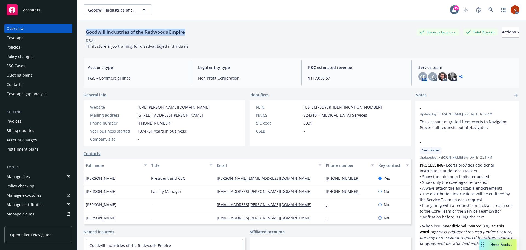
drag, startPoint x: 149, startPoint y: 32, endPoint x: 84, endPoint y: 33, distance: 64.4
click at [84, 33] on div "Goodwill Industries of the Redwoods Empire Business Insurance Total Rewards Act…" at bounding box center [302, 32] width 436 height 11
copy div "Goodwill Industries of the Redwoods Empire"
click at [23, 47] on div "Policies" at bounding box center [39, 47] width 64 height 9
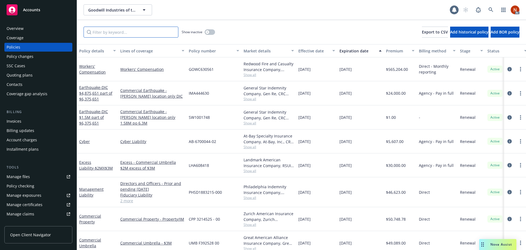
click at [106, 33] on input "Filter by keyword..." at bounding box center [131, 32] width 95 height 11
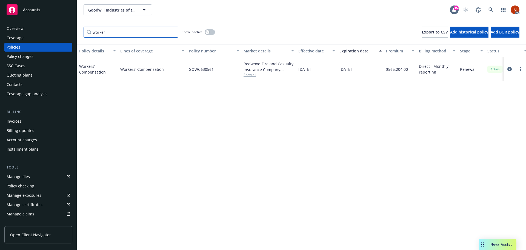
type input "worker"
click at [207, 31] on div "button" at bounding box center [208, 32] width 4 height 4
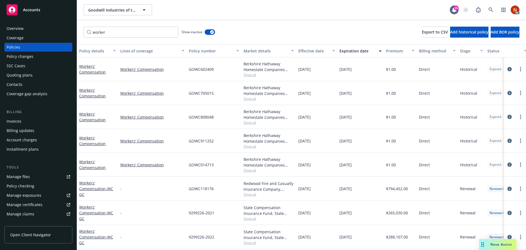
click at [319, 48] on div "Effective date" at bounding box center [313, 51] width 31 height 6
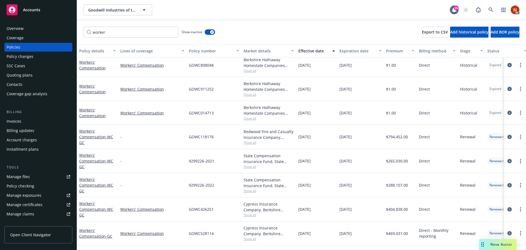
scroll to position [71, 0]
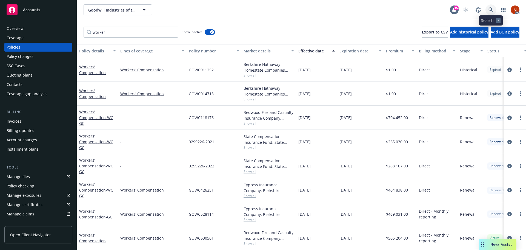
drag, startPoint x: 493, startPoint y: 12, endPoint x: 501, endPoint y: 20, distance: 11.0
click at [493, 12] on icon at bounding box center [491, 9] width 5 height 5
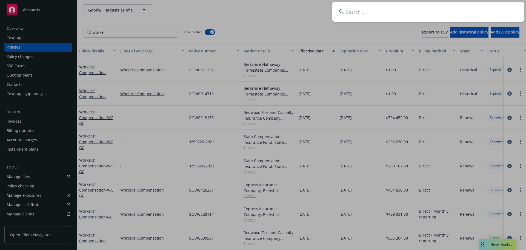
click at [360, 15] on input at bounding box center [428, 12] width 192 height 20
paste input "School Apparel, Inc."
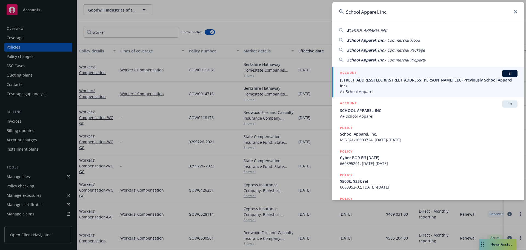
type input "School Apparel, Inc."
click at [396, 10] on input "School Apparel, Inc." at bounding box center [428, 12] width 192 height 20
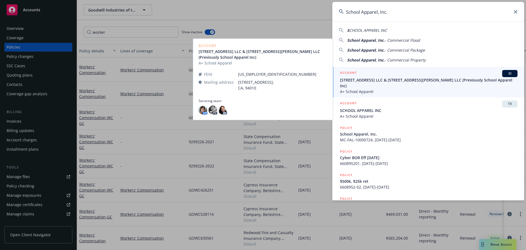
click at [403, 80] on span "833 Mitten Road LLC & 300 West Bradley Street LLC (Previously School Apparel In…" at bounding box center [429, 83] width 178 height 12
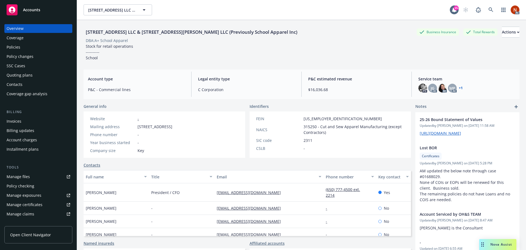
click at [32, 45] on div "Policies" at bounding box center [39, 47] width 64 height 9
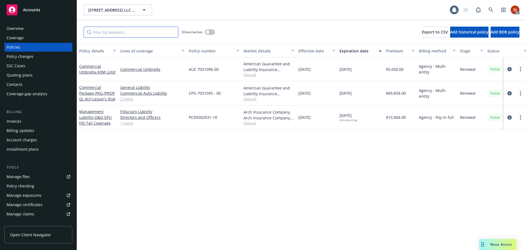
click at [101, 34] on input "Filter by keyword..." at bounding box center [131, 32] width 95 height 11
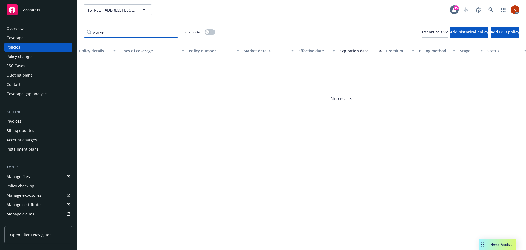
type input "worker"
click at [211, 33] on button "button" at bounding box center [210, 31] width 10 height 5
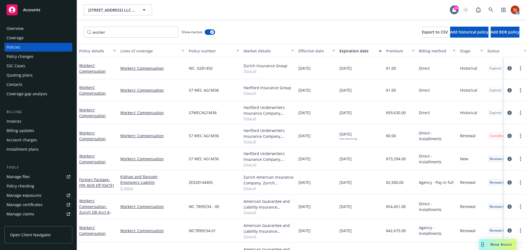
click at [315, 54] on button "Effective date" at bounding box center [316, 50] width 41 height 13
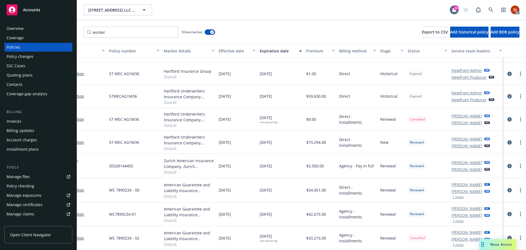
scroll to position [21, 0]
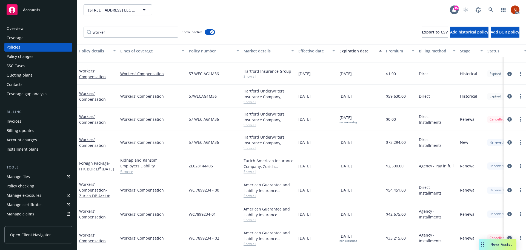
click at [507, 235] on icon "circleInformation" at bounding box center [509, 237] width 4 height 4
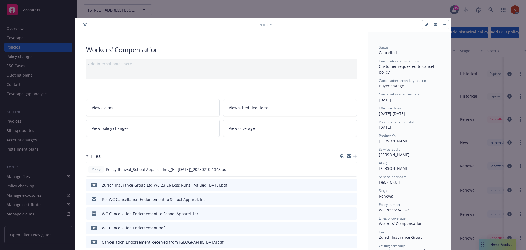
click at [349, 198] on icon "preview file" at bounding box center [351, 199] width 5 height 4
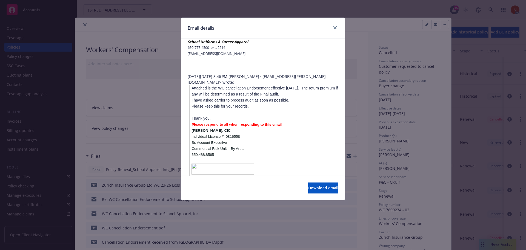
scroll to position [18, 0]
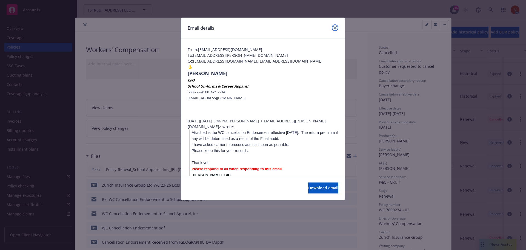
drag, startPoint x: 336, startPoint y: 27, endPoint x: 334, endPoint y: 31, distance: 4.1
click at [336, 27] on icon "close" at bounding box center [334, 27] width 3 height 3
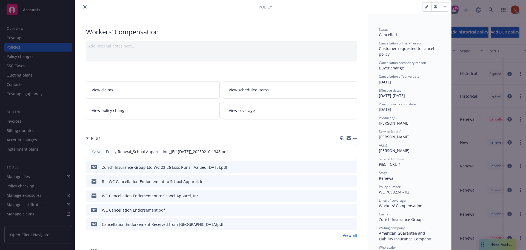
scroll to position [27, 0]
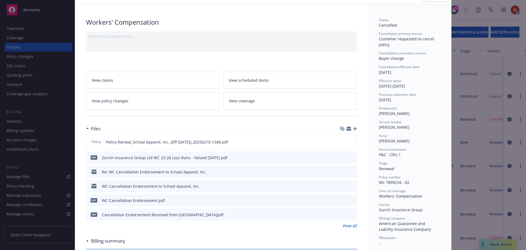
click at [350, 184] on icon "preview file" at bounding box center [351, 186] width 5 height 4
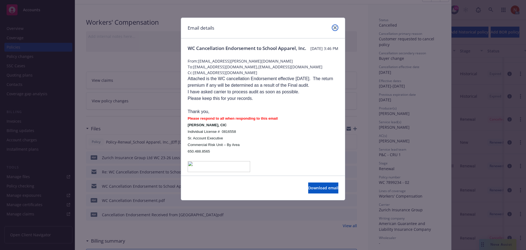
click at [335, 27] on icon "close" at bounding box center [334, 27] width 3 height 3
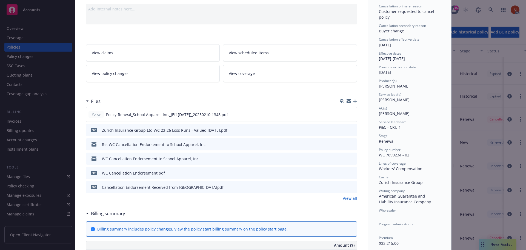
scroll to position [0, 0]
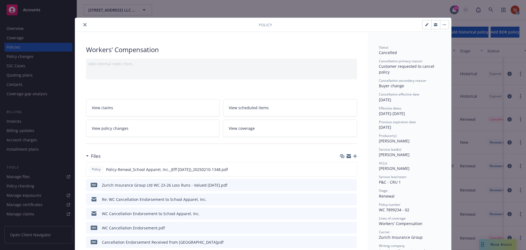
click at [83, 25] on icon "close" at bounding box center [84, 24] width 3 height 3
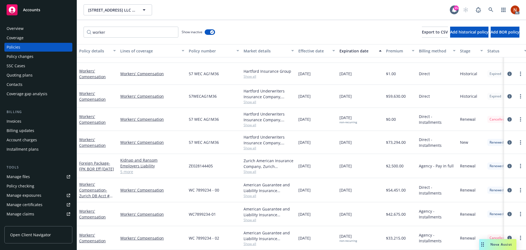
click at [29, 24] on div "Overview Coverage Policies Policy changes SSC Cases Quoting plans Contacts Cove…" at bounding box center [38, 134] width 77 height 232
click at [29, 27] on div "Overview" at bounding box center [39, 28] width 64 height 9
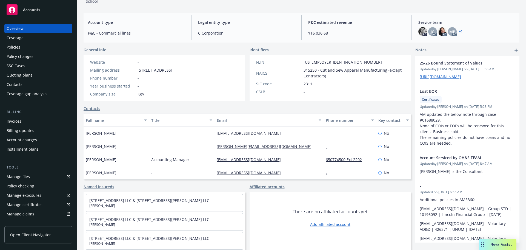
scroll to position [4, 0]
click at [27, 47] on div "Policies" at bounding box center [39, 47] width 64 height 9
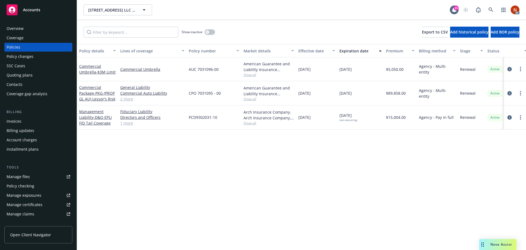
click at [47, 27] on div "Overview" at bounding box center [39, 28] width 64 height 9
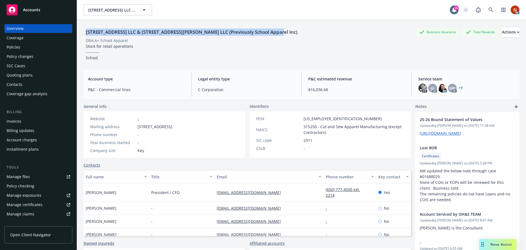
drag, startPoint x: 283, startPoint y: 29, endPoint x: 86, endPoint y: 36, distance: 197.4
click at [86, 36] on div "833 Mitten Road LLC & 300 West Bradley Street LLC (Previously School Apparel In…" at bounding box center [302, 32] width 436 height 11
click at [489, 10] on icon at bounding box center [491, 9] width 5 height 5
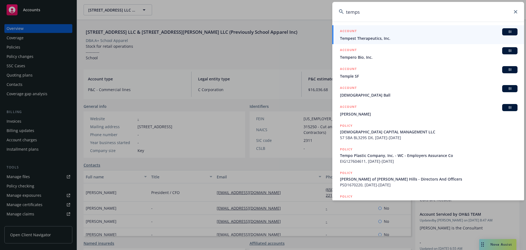
drag, startPoint x: 370, startPoint y: 14, endPoint x: 324, endPoint y: 13, distance: 46.0
click at [323, 13] on div "temps ACCOUNT BI Tempest Therapeutics, Inc. ACCOUNT BI Tempero Bio, Inc. ACCOUN…" at bounding box center [263, 125] width 526 height 250
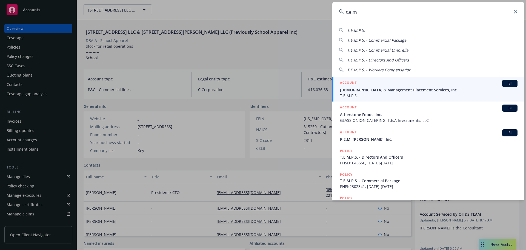
type input "t.e.m"
click at [418, 89] on span "Temporary Employee & Management Placement Services, Inc" at bounding box center [429, 90] width 178 height 6
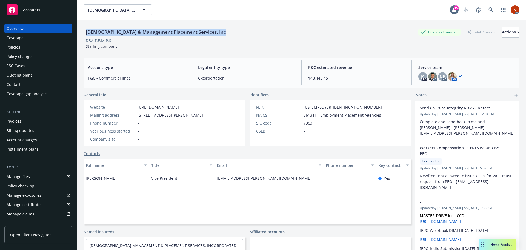
drag, startPoint x: 225, startPoint y: 32, endPoint x: 81, endPoint y: 32, distance: 144.4
click at [81, 32] on div "Temporary Employee & Management Placement Services, Inc Business Insurance Tota…" at bounding box center [301, 145] width 449 height 250
click at [29, 48] on div "Policies" at bounding box center [39, 47] width 64 height 9
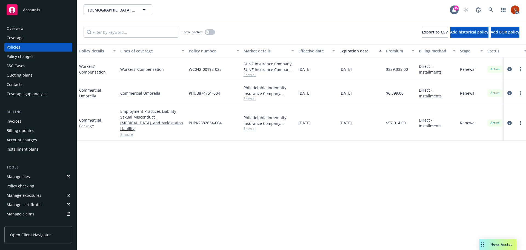
click at [36, 29] on div "Overview" at bounding box center [39, 28] width 64 height 9
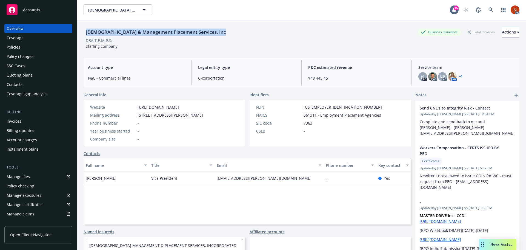
drag, startPoint x: 234, startPoint y: 33, endPoint x: 85, endPoint y: 33, distance: 149.6
click at [85, 33] on div "Temporary Employee & Management Placement Services, Inc Business Insurance Tota…" at bounding box center [302, 32] width 436 height 11
click at [486, 9] on link at bounding box center [491, 9] width 11 height 11
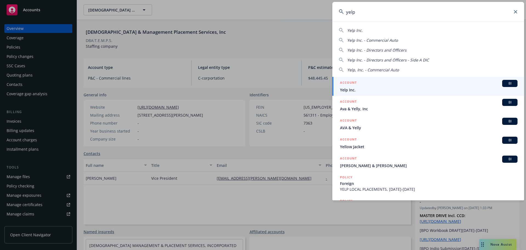
type input "yelp"
click at [371, 88] on span "Yelp Inc." at bounding box center [429, 90] width 178 height 6
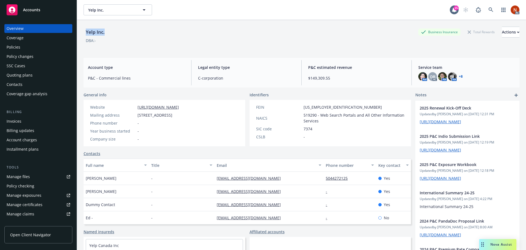
drag, startPoint x: 95, startPoint y: 29, endPoint x: 86, endPoint y: 28, distance: 8.8
click at [86, 28] on div "Yelp Inc. Business Insurance Total Rewards Actions" at bounding box center [302, 32] width 436 height 11
click at [489, 10] on icon at bounding box center [491, 9] width 5 height 5
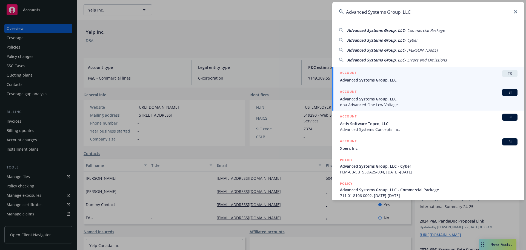
type input "Advanced Systems Group, LLC"
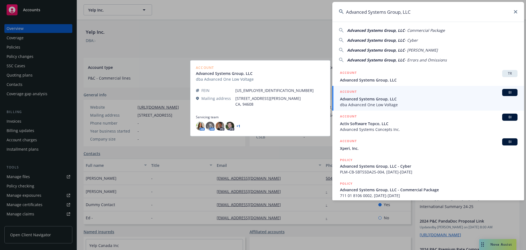
click at [397, 96] on span "Advanced Systems Group, LLC" at bounding box center [429, 99] width 178 height 6
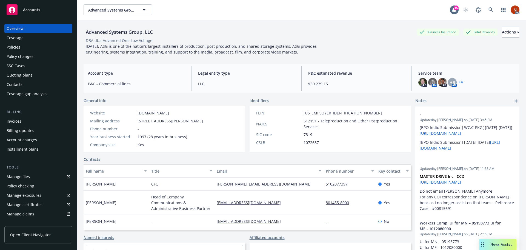
click at [28, 47] on div "Policies" at bounding box center [39, 47] width 64 height 9
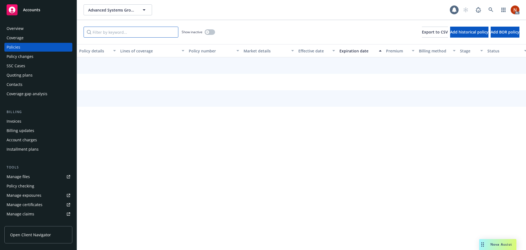
click at [112, 35] on input "Filter by keyword..." at bounding box center [131, 32] width 95 height 11
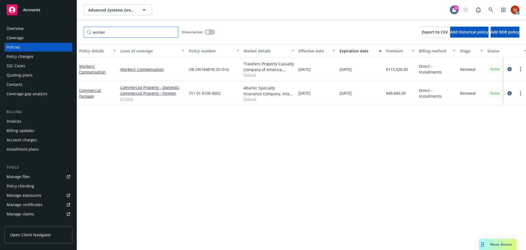
type input "worker"
click at [206, 30] on button "button" at bounding box center [210, 31] width 10 height 5
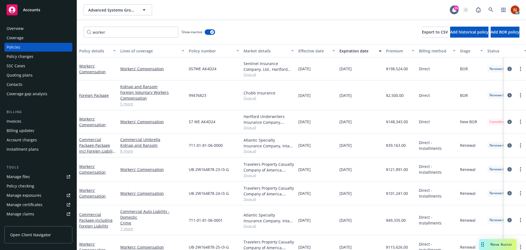
click at [303, 54] on button "Effective date" at bounding box center [316, 50] width 41 height 13
click at [306, 51] on div "Effective date" at bounding box center [313, 51] width 31 height 6
click at [490, 10] on icon at bounding box center [491, 9] width 5 height 5
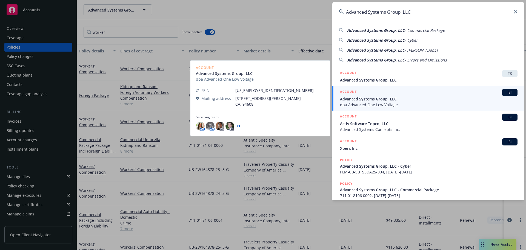
type input "Advanced Systems Group, LLC"
click at [412, 96] on span "Advanced Systems Group, LLC" at bounding box center [429, 99] width 178 height 6
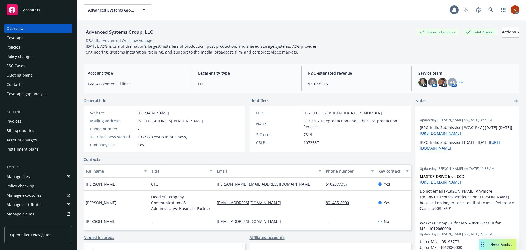
click at [29, 49] on div "Policies" at bounding box center [39, 47] width 64 height 9
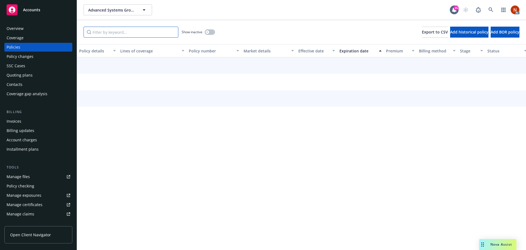
click at [119, 30] on input "Filter by keyword..." at bounding box center [131, 32] width 95 height 11
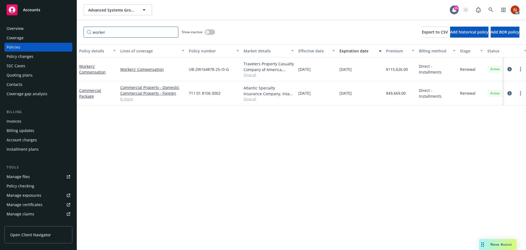
type input "worker"
click at [211, 31] on button "button" at bounding box center [210, 31] width 10 height 5
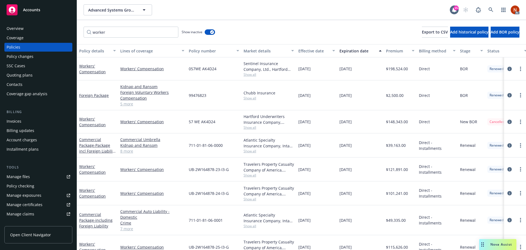
click at [310, 53] on div "Effective date" at bounding box center [313, 51] width 31 height 6
click at [489, 8] on icon at bounding box center [491, 9] width 5 height 5
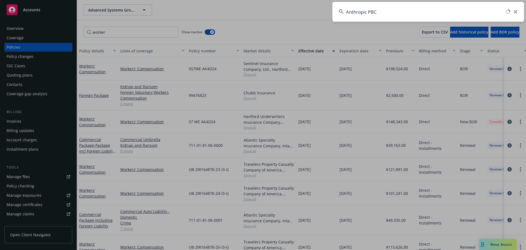
click at [384, 12] on input "Anthropic PBC" at bounding box center [428, 12] width 192 height 20
drag, startPoint x: 384, startPoint y: 12, endPoint x: 370, endPoint y: 12, distance: 14.2
click at [370, 12] on input "Anthropic PBC" at bounding box center [428, 12] width 192 height 20
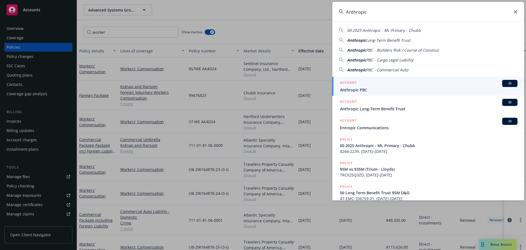
type input "Anthropic"
click at [371, 85] on div "ACCOUNT BI" at bounding box center [429, 83] width 178 height 7
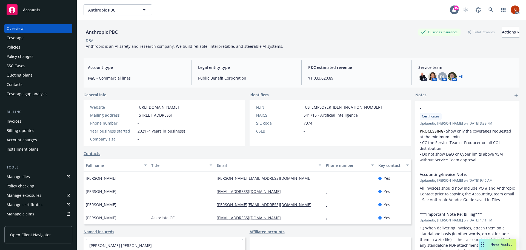
click at [459, 76] on link "+ 8" at bounding box center [461, 76] width 4 height 3
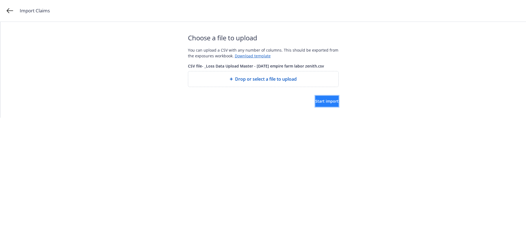
click at [315, 98] on button "Start import" at bounding box center [326, 101] width 23 height 11
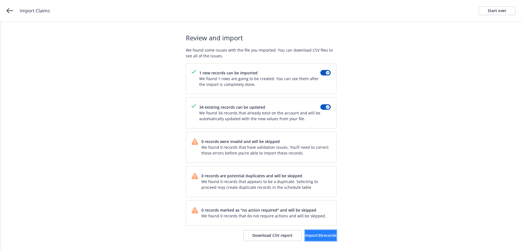
click at [310, 234] on span "Import 35 records" at bounding box center [321, 234] width 32 height 5
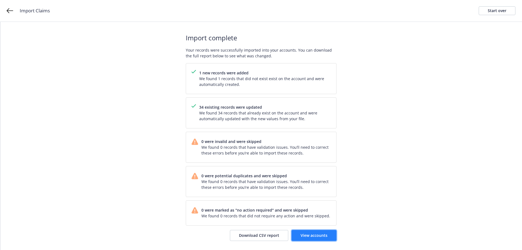
click at [307, 239] on link "View accounts" at bounding box center [314, 235] width 45 height 11
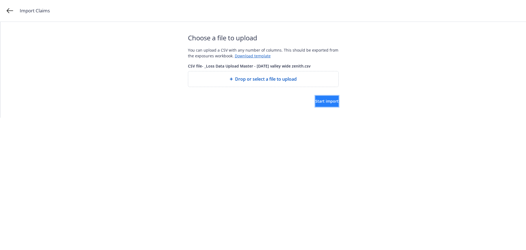
click at [318, 101] on span "Start import" at bounding box center [326, 100] width 23 height 5
click at [324, 102] on span "Start import" at bounding box center [326, 100] width 23 height 5
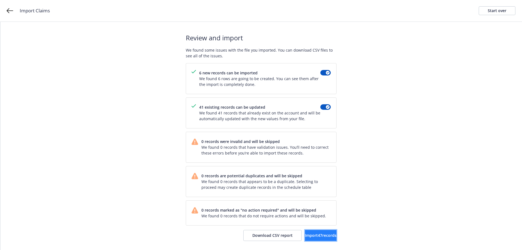
click at [312, 237] on span "Import 47 records" at bounding box center [321, 234] width 32 height 5
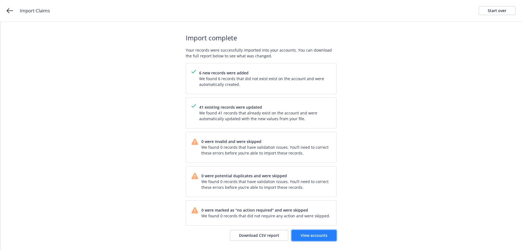
click at [325, 235] on span "View accounts" at bounding box center [314, 234] width 27 height 5
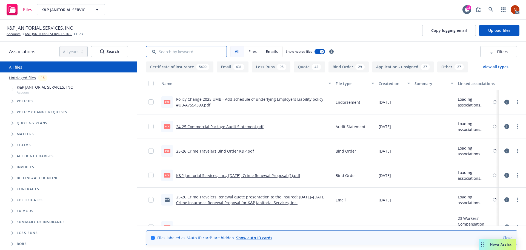
click at [169, 51] on input "Search by keyword..." at bounding box center [186, 51] width 81 height 11
type input "audit"
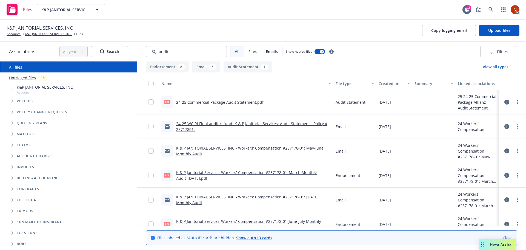
click at [397, 82] on div "Created on" at bounding box center [391, 84] width 25 height 6
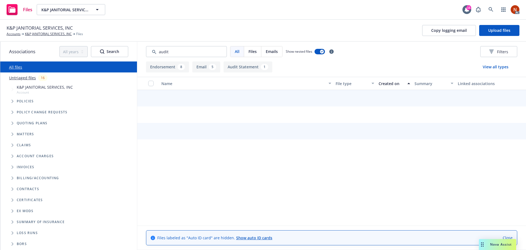
click at [387, 83] on div "Created on" at bounding box center [391, 84] width 25 height 6
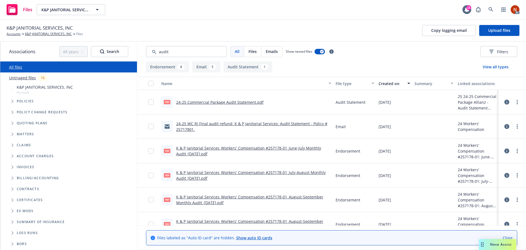
click at [256, 122] on link "24-25 WC RI Final audit refund: K & P Janitorial Services: Audit Statement - Po…" at bounding box center [251, 126] width 151 height 11
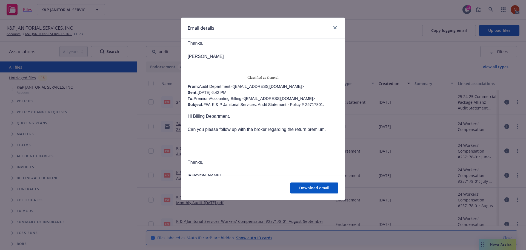
scroll to position [247, 0]
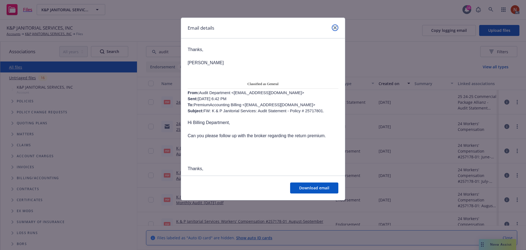
click at [335, 28] on icon "close" at bounding box center [334, 27] width 3 height 3
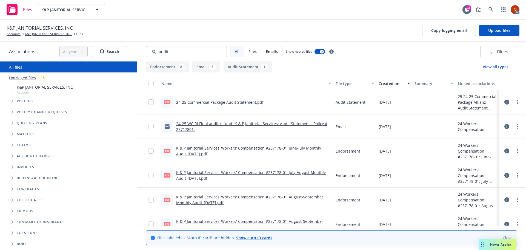
click at [274, 150] on link "K & P Janitorial Services_Workers' Compensation #257178-01_June-July Monthly Au…" at bounding box center [248, 150] width 145 height 11
click at [231, 124] on link "24-25 WC RI Final audit refund: K & P Janitorial Services: Audit Statement - Po…" at bounding box center [251, 126] width 151 height 11
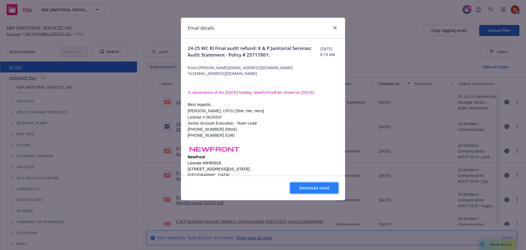
click at [305, 186] on span "Download email" at bounding box center [314, 187] width 30 height 5
click at [335, 27] on icon "close" at bounding box center [334, 27] width 3 height 3
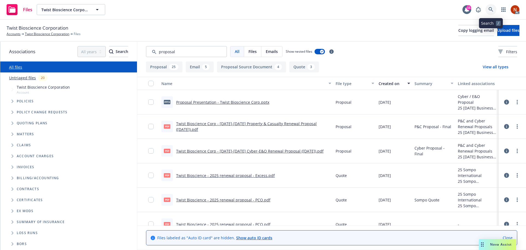
click at [487, 5] on link at bounding box center [491, 9] width 11 height 11
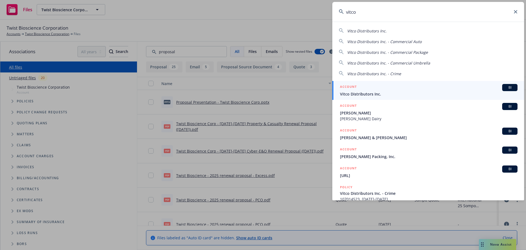
type input "vitco"
click at [412, 90] on div "ACCOUNT BI" at bounding box center [429, 87] width 178 height 7
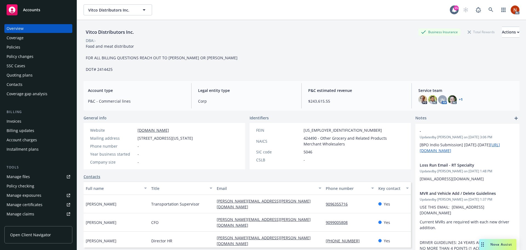
click at [459, 98] on link "+ 1" at bounding box center [461, 99] width 4 height 3
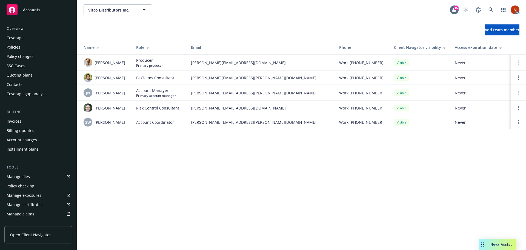
click at [19, 28] on div "Overview" at bounding box center [15, 28] width 17 height 9
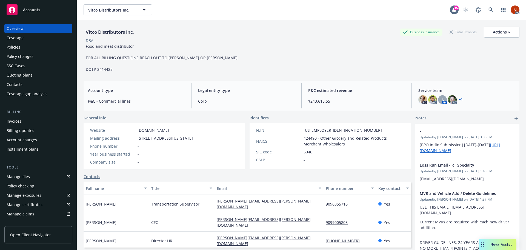
click at [21, 47] on div "Policies" at bounding box center [39, 47] width 64 height 9
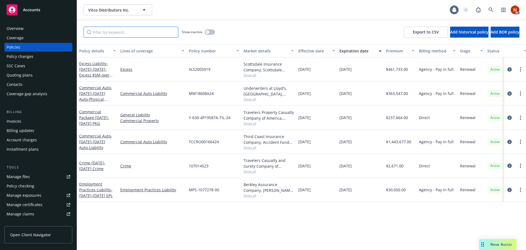
click at [109, 33] on input "Filter by keyword..." at bounding box center [131, 32] width 95 height 11
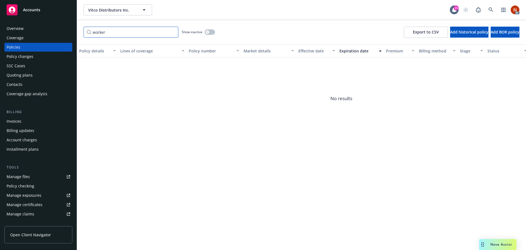
type input "worker"
click at [208, 32] on icon "button" at bounding box center [207, 32] width 2 height 2
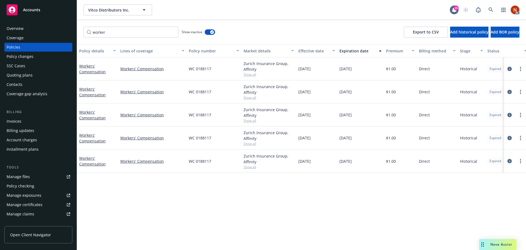
click at [317, 51] on div "Effective date" at bounding box center [313, 51] width 31 height 6
drag, startPoint x: 112, startPoint y: 32, endPoint x: 58, endPoint y: 19, distance: 55.2
click at [59, 19] on div "Accounts Overview Coverage Policies Policy changes SSC Cases Quoting plans Cont…" at bounding box center [263, 125] width 526 height 250
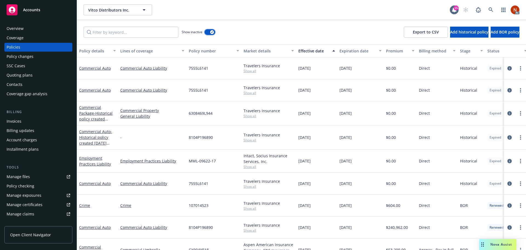
click at [212, 31] on icon "button" at bounding box center [212, 32] width 2 height 2
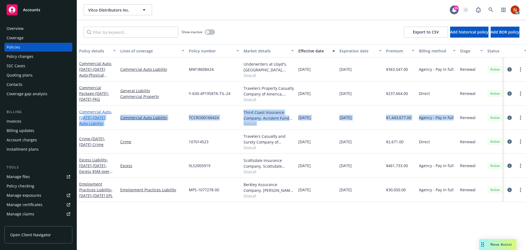
drag, startPoint x: 453, startPoint y: 117, endPoint x: 84, endPoint y: 119, distance: 369.6
click at [84, 119] on div "Commercial Auto - 2024-2025 Auto-Liability Commercial Auto Liability TCCRO00166…" at bounding box center [341, 117] width 529 height 24
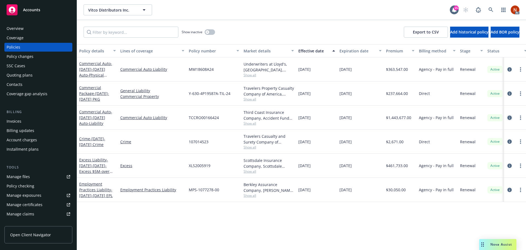
click at [510, 118] on icon "circleInformation" at bounding box center [509, 117] width 4 height 4
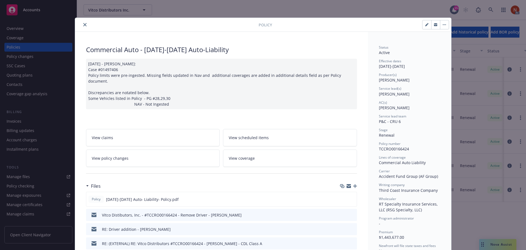
scroll to position [27, 0]
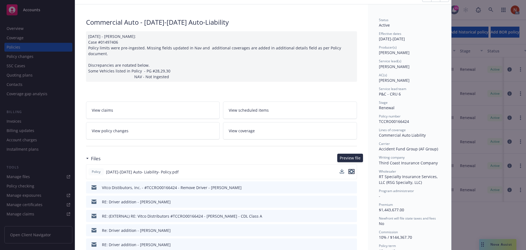
click at [351, 169] on icon "preview file" at bounding box center [351, 171] width 5 height 4
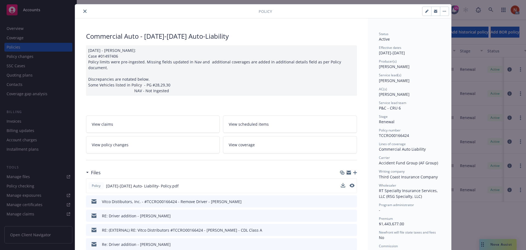
scroll to position [0, 0]
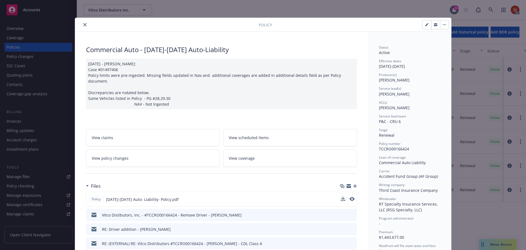
click at [83, 26] on button "close" at bounding box center [85, 24] width 7 height 7
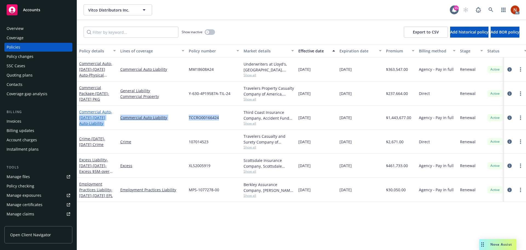
drag, startPoint x: 227, startPoint y: 119, endPoint x: 79, endPoint y: 118, distance: 147.4
click at [79, 118] on div "Commercial Auto - 2024-2025 Auto-Liability Commercial Auto Liability TCCRO00166…" at bounding box center [341, 117] width 529 height 24
click at [242, 124] on div "Third Coast Insurance Company, Accident Fund Group (AF Group), RT Specialty Ins…" at bounding box center [268, 117] width 55 height 24
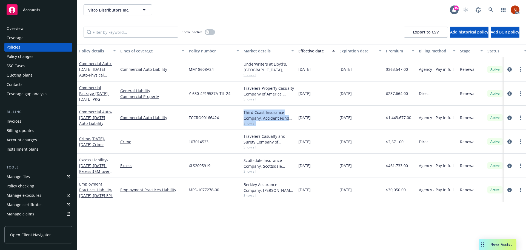
drag, startPoint x: 231, startPoint y: 118, endPoint x: 286, endPoint y: 121, distance: 55.2
click at [286, 121] on div "Commercial Auto - 2024-2025 Auto-Liability Commercial Auto Liability TCCRO00166…" at bounding box center [341, 117] width 529 height 24
click at [211, 33] on button "button" at bounding box center [210, 31] width 10 height 5
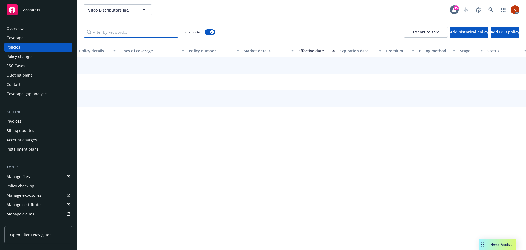
click at [146, 33] on input "Filter by keyword..." at bounding box center [131, 32] width 95 height 11
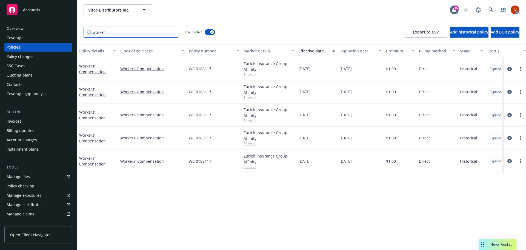
drag, startPoint x: 121, startPoint y: 30, endPoint x: 22, endPoint y: 24, distance: 99.1
click at [21, 26] on div "Accounts Overview Coverage Policies Policy changes SSC Cases Quoting plans Cont…" at bounding box center [263, 125] width 526 height 250
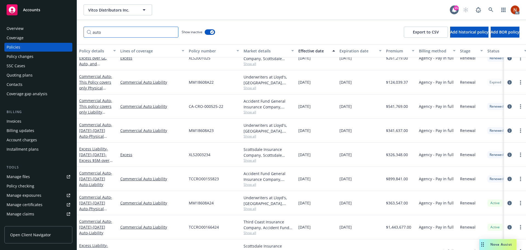
scroll to position [423, 0]
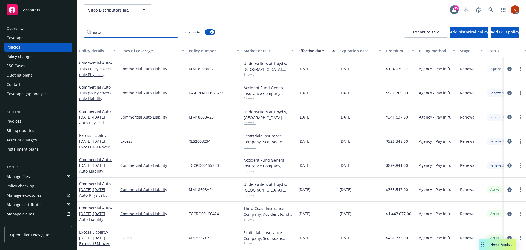
type input "auto"
drag, startPoint x: 368, startPoint y: 206, endPoint x: 241, endPoint y: 210, distance: 127.5
click at [241, 210] on div "Commercial Auto - 2024-2025 Auto-Liability Commercial Auto Liability TCCRO00166…" at bounding box center [341, 213] width 529 height 24
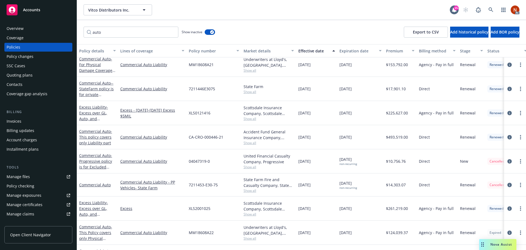
scroll to position [232, 0]
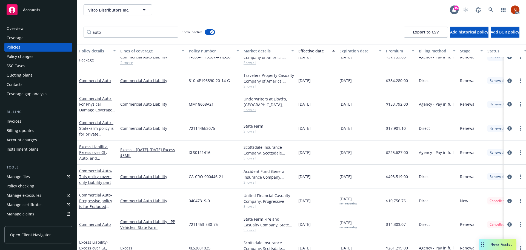
drag, startPoint x: 366, startPoint y: 179, endPoint x: 280, endPoint y: 179, distance: 85.5
click at [280, 179] on div "Commercial Auto - This policy covers only Liability part Commercial Auto Liabil…" at bounding box center [341, 176] width 529 height 24
click at [251, 181] on span "Show all" at bounding box center [269, 182] width 50 height 5
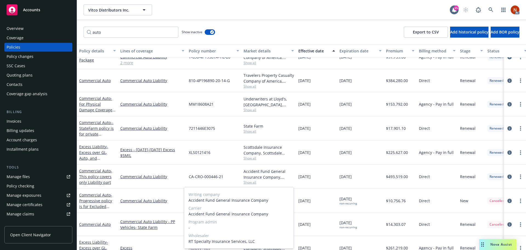
click at [287, 181] on span "Show all" at bounding box center [269, 182] width 50 height 5
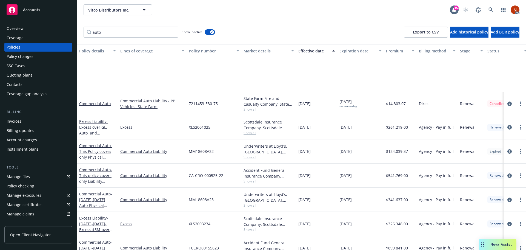
scroll to position [423, 0]
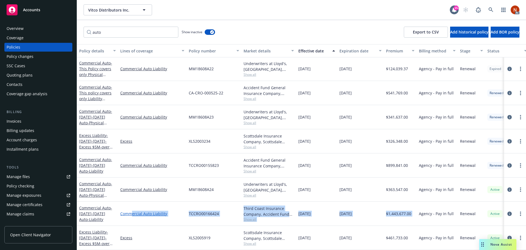
drag, startPoint x: 418, startPoint y: 208, endPoint x: 130, endPoint y: 210, distance: 287.7
click at [130, 210] on div "Commercial Auto - 2024-2025 Auto-Liability Commercial Auto Liability TCCRO00166…" at bounding box center [341, 213] width 529 height 24
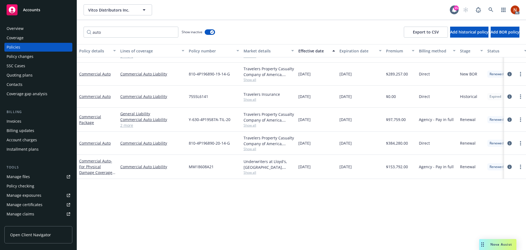
scroll to position [0, 0]
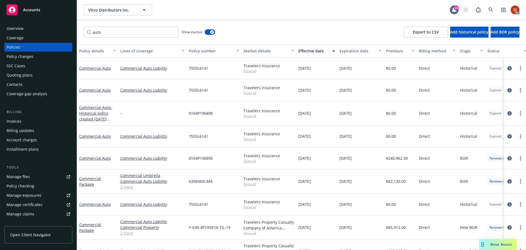
drag, startPoint x: 296, startPoint y: 200, endPoint x: 122, endPoint y: 209, distance: 174.2
click at [122, 209] on div "Commercial Auto Commercial Auto Liability 7555L6141 Travelers Insurance Show al…" at bounding box center [341, 204] width 529 height 22
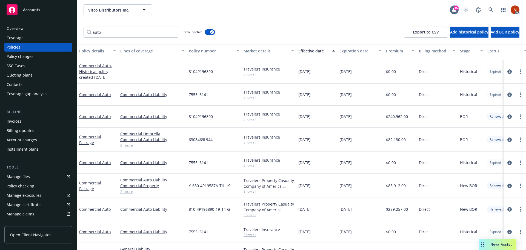
scroll to position [82, 0]
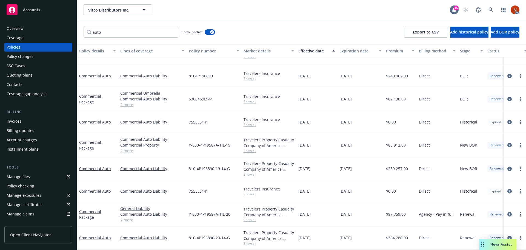
drag, startPoint x: 322, startPoint y: 144, endPoint x: 105, endPoint y: 146, distance: 216.2
click at [105, 146] on div "Commercial Package Commercial Auto Liability Commercial Property Commercial Umb…" at bounding box center [341, 145] width 529 height 24
drag, startPoint x: 322, startPoint y: 169, endPoint x: 192, endPoint y: 169, distance: 129.6
click at [192, 169] on div "Commercial Auto Commercial Auto Liability 810-4P196890-19-14-G Travelers Proper…" at bounding box center [341, 168] width 529 height 23
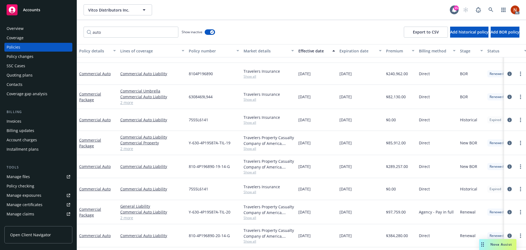
scroll to position [110, 0]
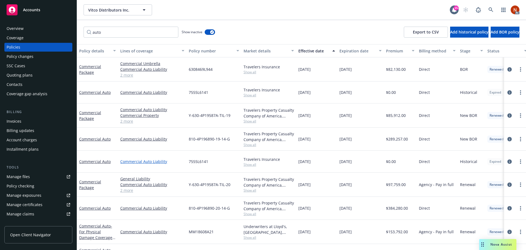
drag, startPoint x: 328, startPoint y: 209, endPoint x: 152, endPoint y: 164, distance: 182.1
click at [362, 203] on div "11/29/2021" at bounding box center [360, 207] width 47 height 23
click at [127, 191] on link "2 more" at bounding box center [152, 190] width 64 height 6
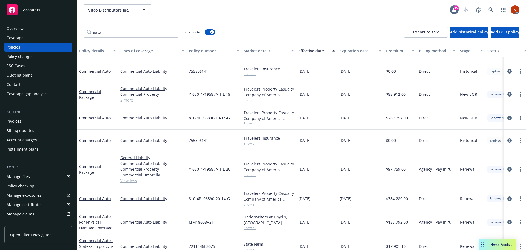
scroll to position [137, 0]
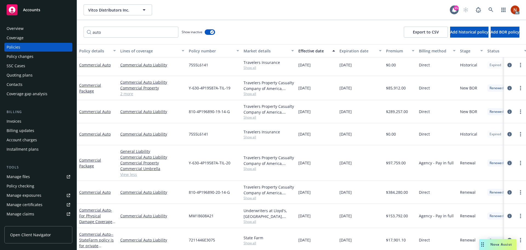
click at [507, 162] on icon "circleInformation" at bounding box center [509, 163] width 4 height 4
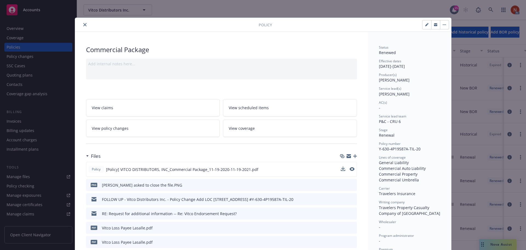
click at [350, 171] on button at bounding box center [352, 169] width 5 height 6
click at [349, 168] on icon "preview file" at bounding box center [351, 169] width 5 height 4
click at [83, 24] on icon "close" at bounding box center [84, 24] width 3 height 3
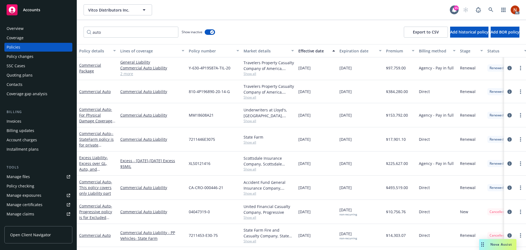
scroll to position [247, 0]
